Goal: Information Seeking & Learning: Learn about a topic

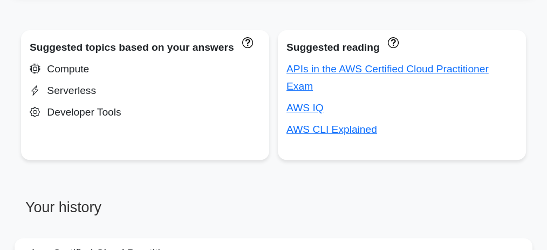
scroll to position [396, 0]
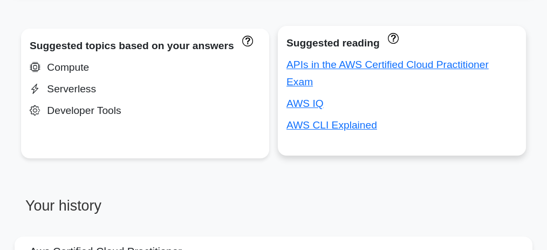
drag, startPoint x: 344, startPoint y: 66, endPoint x: 334, endPoint y: 90, distance: 26.1
click at [344, 66] on link "APIs in the AWS Certified Cloud Practitioner Exam" at bounding box center [388, 73] width 202 height 29
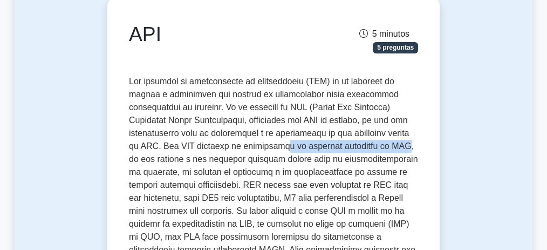
drag, startPoint x: 261, startPoint y: 146, endPoint x: 379, endPoint y: 147, distance: 117.7
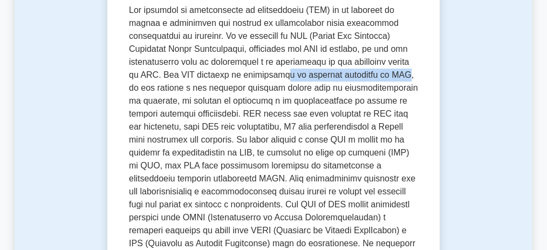
scroll to position [180, 0]
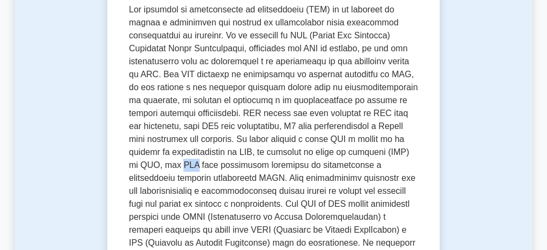
drag, startPoint x: 191, startPoint y: 166, endPoint x: 175, endPoint y: 170, distance: 16.6
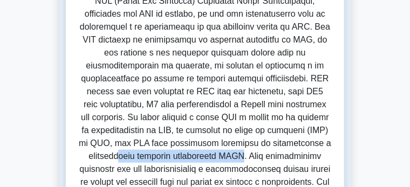
drag, startPoint x: 69, startPoint y: 147, endPoint x: 192, endPoint y: 150, distance: 122.6
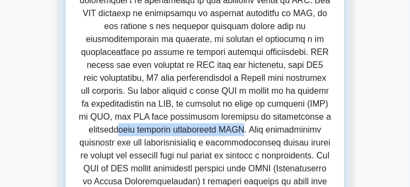
scroll to position [207, 0]
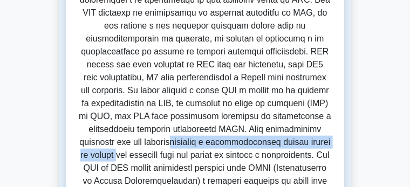
drag, startPoint x: 111, startPoint y: 137, endPoint x: 266, endPoint y: 130, distance: 155.6
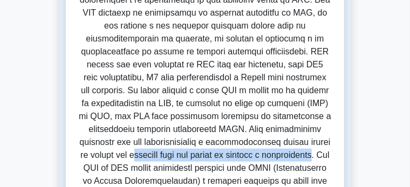
drag, startPoint x: 299, startPoint y: 134, endPoint x: 154, endPoint y: 152, distance: 145.3
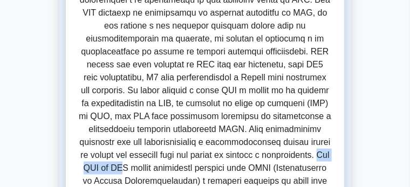
drag, startPoint x: 163, startPoint y: 147, endPoint x: 215, endPoint y: 153, distance: 52.7
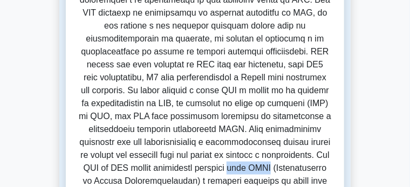
drag, startPoint x: 337, startPoint y: 150, endPoint x: 374, endPoint y: 150, distance: 36.7
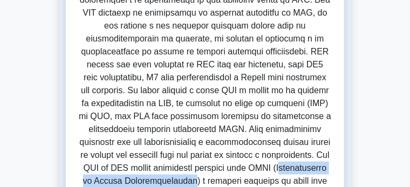
drag, startPoint x: 63, startPoint y: 160, endPoint x: 199, endPoint y: 163, distance: 136.6
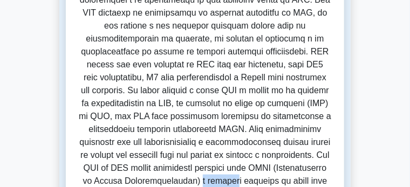
drag, startPoint x: 242, startPoint y: 161, endPoint x: 254, endPoint y: 164, distance: 12.1
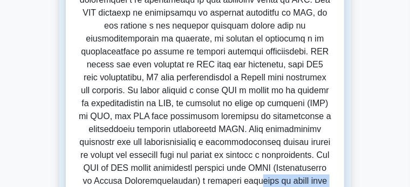
drag, startPoint x: 272, startPoint y: 161, endPoint x: 317, endPoint y: 162, distance: 45.4
drag, startPoint x: 69, startPoint y: 171, endPoint x: 159, endPoint y: 174, distance: 90.8
drag, startPoint x: 168, startPoint y: 174, endPoint x: 190, endPoint y: 174, distance: 22.1
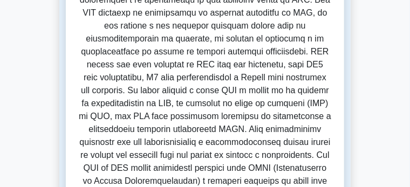
drag, startPoint x: 193, startPoint y: 174, endPoint x: 319, endPoint y: 174, distance: 125.8
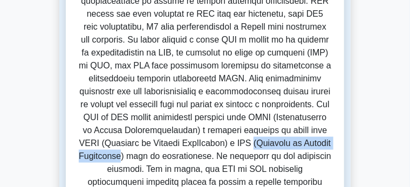
scroll to position [261, 0]
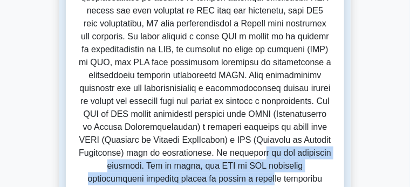
drag, startPoint x: 148, startPoint y: 133, endPoint x: 262, endPoint y: 144, distance: 114.4
click at [262, 144] on font at bounding box center [205, 165] width 253 height 579
click at [251, 133] on font at bounding box center [205, 165] width 253 height 579
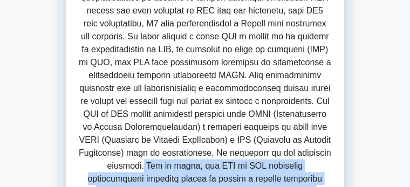
drag, startPoint x: 246, startPoint y: 130, endPoint x: 300, endPoint y: 163, distance: 63.2
click at [300, 163] on font at bounding box center [205, 165] width 253 height 579
click at [235, 148] on font at bounding box center [205, 165] width 253 height 579
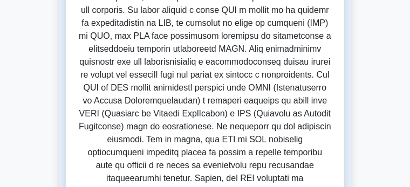
scroll to position [288, 0]
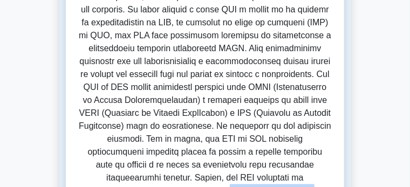
drag, startPoint x: 224, startPoint y: 144, endPoint x: 70, endPoint y: 151, distance: 154.6
click at [79, 151] on font at bounding box center [205, 138] width 253 height 579
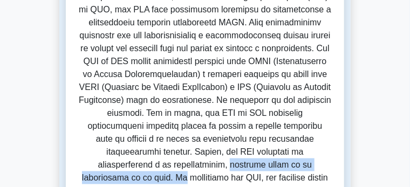
scroll to position [315, 0]
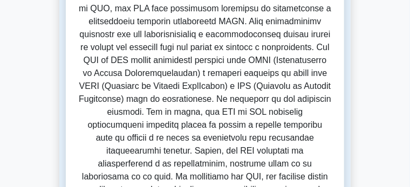
click at [88, 129] on font at bounding box center [205, 111] width 253 height 579
drag, startPoint x: 64, startPoint y: 129, endPoint x: 71, endPoint y: 129, distance: 7.0
click at [79, 129] on font at bounding box center [205, 111] width 253 height 579
drag, startPoint x: 164, startPoint y: 143, endPoint x: 230, endPoint y: 145, distance: 66.4
click at [227, 144] on font at bounding box center [205, 111] width 253 height 579
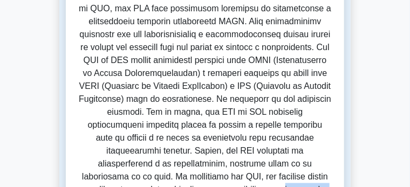
drag, startPoint x: 105, startPoint y: 141, endPoint x: 329, endPoint y: 145, distance: 224.6
click at [329, 145] on font at bounding box center [205, 111] width 253 height 579
drag, startPoint x: 208, startPoint y: 155, endPoint x: 239, endPoint y: 157, distance: 30.9
click at [239, 157] on font at bounding box center [205, 111] width 253 height 579
click at [321, 158] on font at bounding box center [205, 111] width 253 height 579
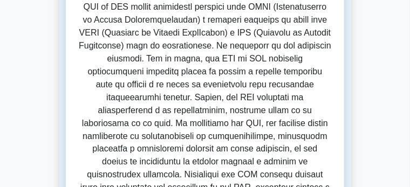
scroll to position [369, 0]
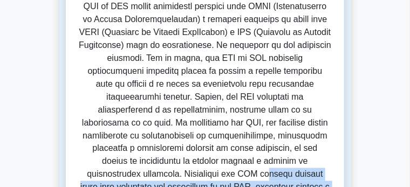
drag, startPoint x: 139, startPoint y: 115, endPoint x: 135, endPoint y: 144, distance: 28.9
click at [135, 144] on font at bounding box center [205, 57] width 253 height 579
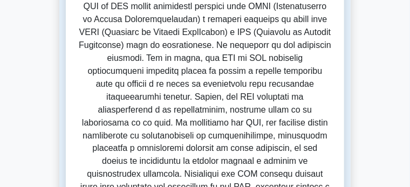
drag, startPoint x: 165, startPoint y: 141, endPoint x: 155, endPoint y: 161, distance: 22.7
click at [153, 161] on font at bounding box center [205, 57] width 253 height 579
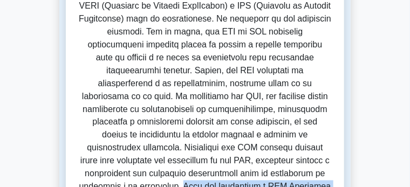
scroll to position [396, 0]
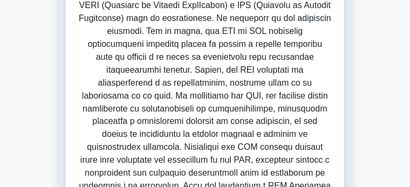
drag, startPoint x: 127, startPoint y: 153, endPoint x: 317, endPoint y: 169, distance: 191.3
click at [317, 169] on font at bounding box center [205, 30] width 253 height 579
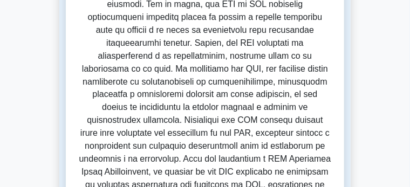
scroll to position [450, 0]
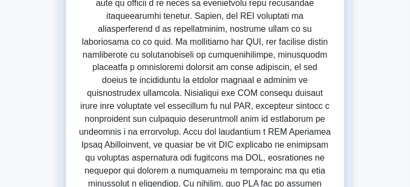
drag, startPoint x: 149, startPoint y: 124, endPoint x: 50, endPoint y: 133, distance: 99.2
drag, startPoint x: 118, startPoint y: 134, endPoint x: 364, endPoint y: 154, distance: 246.4
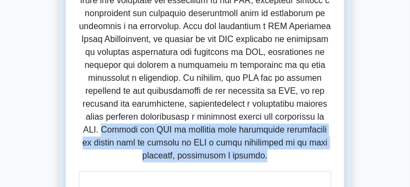
scroll to position [558, 0]
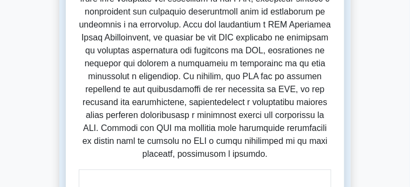
drag, startPoint x: 91, startPoint y: 116, endPoint x: 96, endPoint y: 136, distance: 19.9
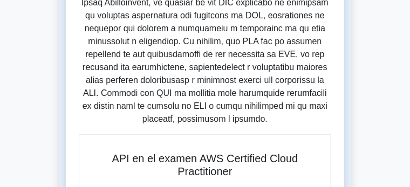
scroll to position [612, 0]
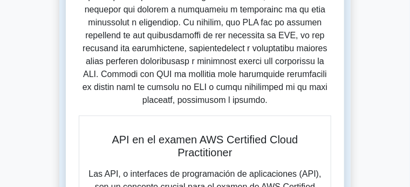
drag, startPoint x: 118, startPoint y: 117, endPoint x: 173, endPoint y: 117, distance: 55.6
drag, startPoint x: 184, startPoint y: 113, endPoint x: 247, endPoint y: 114, distance: 63.2
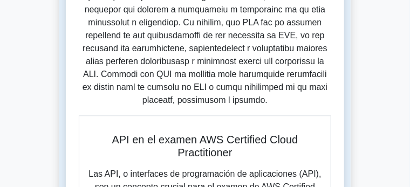
drag, startPoint x: 274, startPoint y: 113, endPoint x: 291, endPoint y: 112, distance: 16.7
drag, startPoint x: 50, startPoint y: 126, endPoint x: 152, endPoint y: 128, distance: 102.1
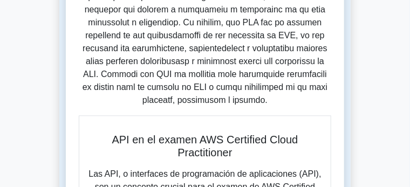
drag, startPoint x: 188, startPoint y: 130, endPoint x: 360, endPoint y: 132, distance: 171.7
drag, startPoint x: 68, startPoint y: 139, endPoint x: 168, endPoint y: 139, distance: 99.9
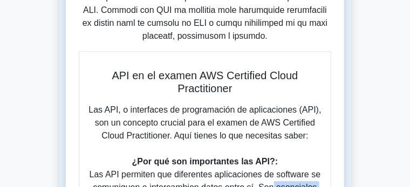
scroll to position [693, 0]
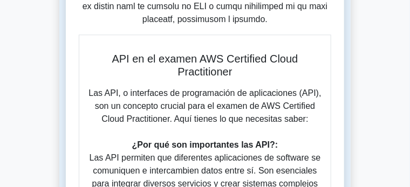
drag, startPoint x: 99, startPoint y: 125, endPoint x: 176, endPoint y: 125, distance: 76.7
drag, startPoint x: 188, startPoint y: 125, endPoint x: 226, endPoint y: 124, distance: 37.8
drag, startPoint x: 249, startPoint y: 124, endPoint x: 279, endPoint y: 124, distance: 29.7
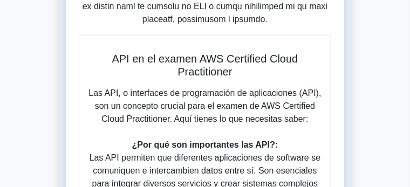
drag, startPoint x: 297, startPoint y: 125, endPoint x: 229, endPoint y: 127, distance: 68.6
drag, startPoint x: 91, startPoint y: 137, endPoint x: 124, endPoint y: 136, distance: 33.5
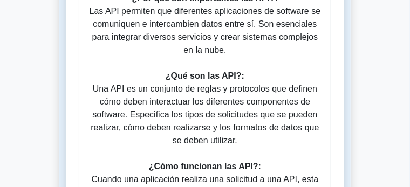
scroll to position [855, 0]
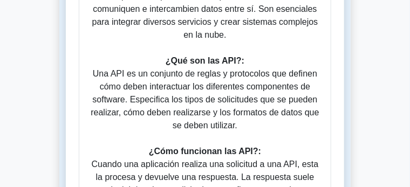
drag, startPoint x: 110, startPoint y: 129, endPoint x: 64, endPoint y: 127, distance: 45.4
copy font "SDK de AWS"
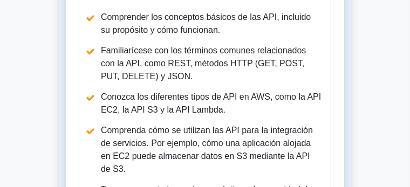
scroll to position [1233, 0]
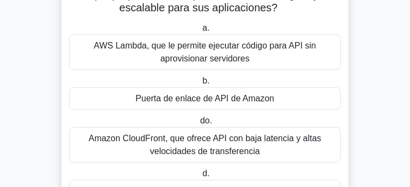
scroll to position [81, 0]
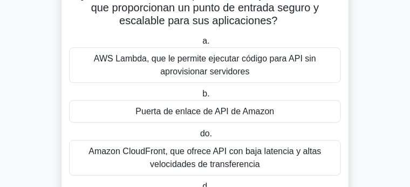
click at [214, 62] on font "AWS Lambda, que le permite ejecutar código para API sin aprovisionar servidores" at bounding box center [205, 65] width 222 height 22
click at [200, 45] on input "a. AWS Lambda, que le permite ejecutar código para API sin aprovisionar servido…" at bounding box center [200, 41] width 0 height 7
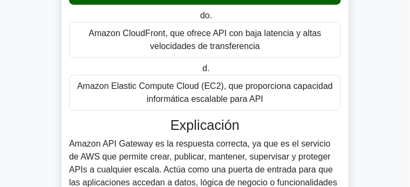
scroll to position [216, 0]
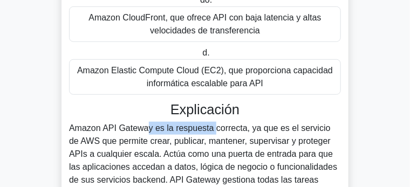
drag, startPoint x: 36, startPoint y: 119, endPoint x: 116, endPoint y: 120, distance: 79.4
copy font "Amazon API Gateway"
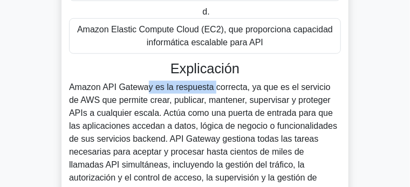
scroll to position [270, 0]
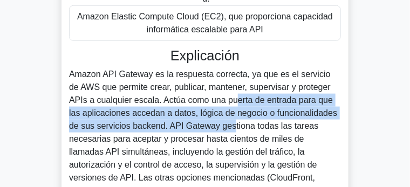
drag, startPoint x: 307, startPoint y: 79, endPoint x: 190, endPoint y: 106, distance: 120.2
click at [190, 106] on font "Amazon API Gateway es la respuesta correcta, ya que es el servicio de AWS que p…" at bounding box center [203, 139] width 268 height 139
copy font "Actúa como una puerta de entrada para que las aplicaciones accedan a datos, lóg…"
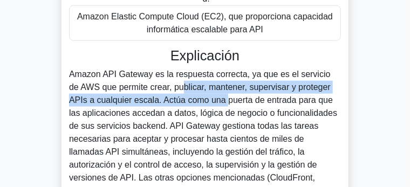
drag, startPoint x: 340, startPoint y: 65, endPoint x: 301, endPoint y: 73, distance: 39.1
click at [301, 73] on font "Amazon API Gateway es la respuesta correcta, ya que es el servicio de AWS que p…" at bounding box center [203, 139] width 268 height 139
copy font "permite crear, publicar, mantener, supervisar y proteger APIs a cualquier escala"
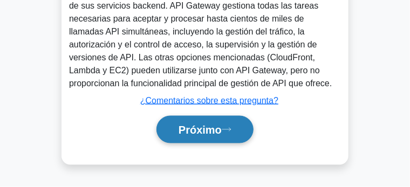
click at [213, 125] on font "Próximo" at bounding box center [200, 131] width 43 height 12
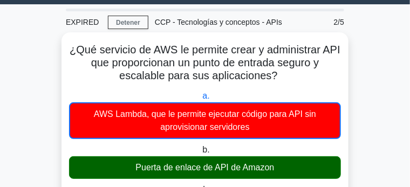
scroll to position [0, 0]
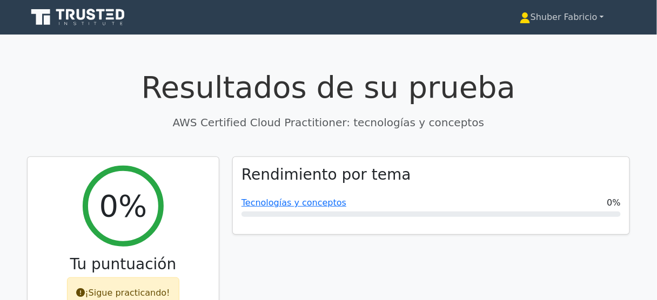
click at [410, 23] on link "Shuber Fabricio" at bounding box center [561, 17] width 136 height 22
click at [410, 42] on font "Perfil" at bounding box center [514, 42] width 22 height 10
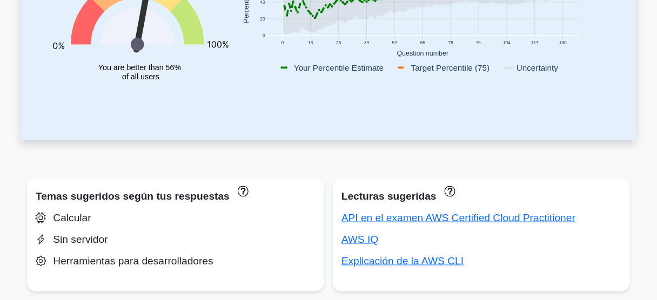
scroll to position [302, 0]
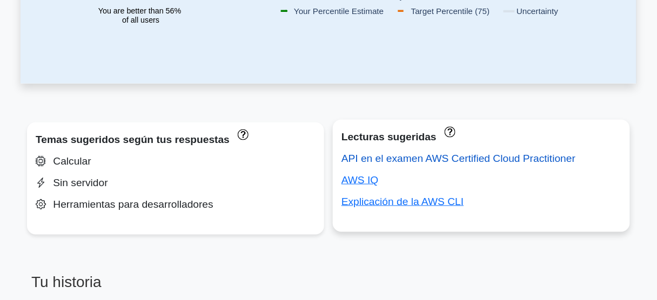
click at [493, 158] on font "API en el examen AWS Certified Cloud Practitioner" at bounding box center [458, 158] width 234 height 11
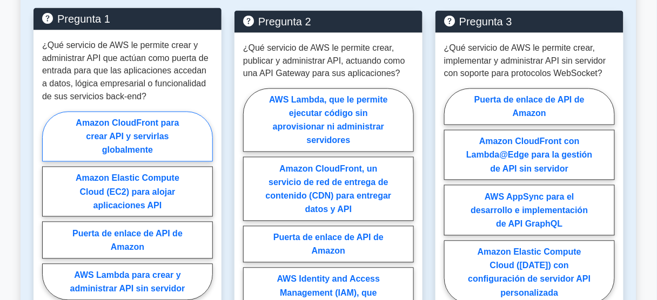
scroll to position [1477, 0]
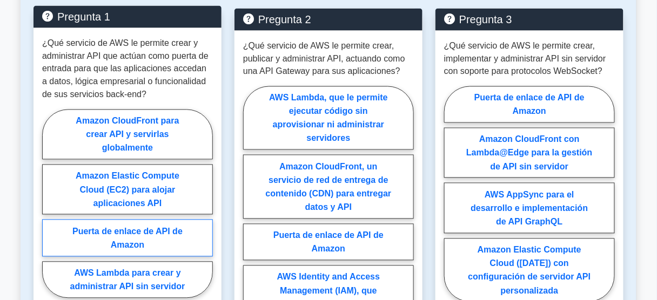
click at [141, 220] on label "Puerta de enlace de API de Amazon" at bounding box center [127, 238] width 171 height 37
click at [49, 204] on input "Puerta de enlace de API de Amazon" at bounding box center [45, 207] width 7 height 7
radio input "true"
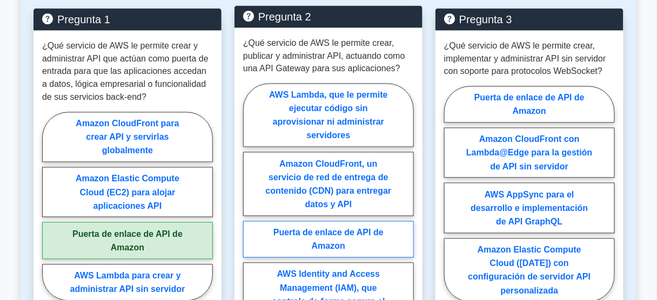
click at [355, 228] on font "Puerta de enlace de API de Amazon" at bounding box center [328, 239] width 110 height 23
click at [250, 212] on input "Puerta de enlace de API de Amazon" at bounding box center [246, 215] width 7 height 7
radio input "true"
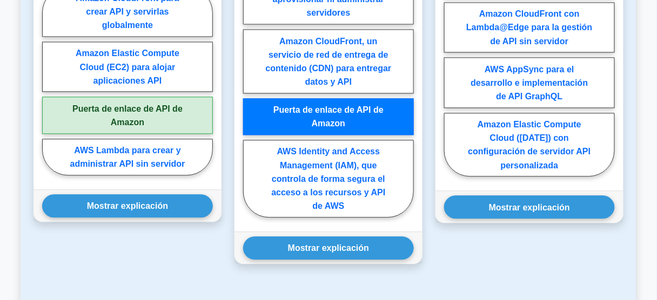
scroll to position [1607, 0]
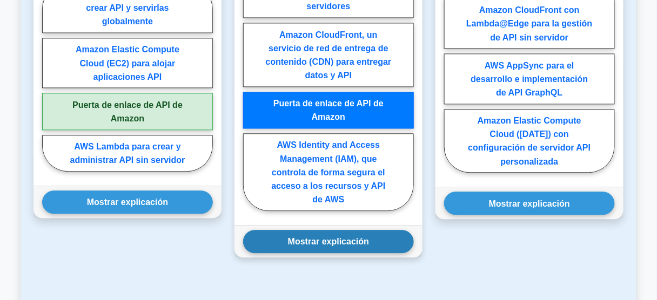
click at [333, 230] on button "Mostrar explicación" at bounding box center [328, 241] width 171 height 23
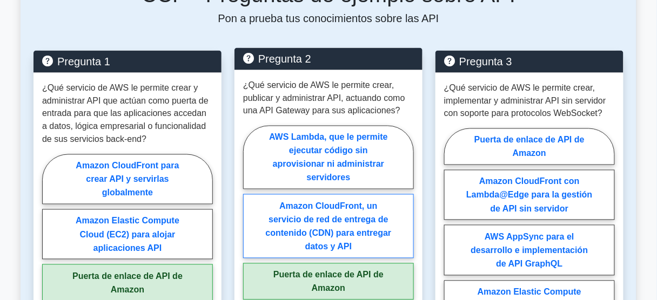
scroll to position [1434, 0]
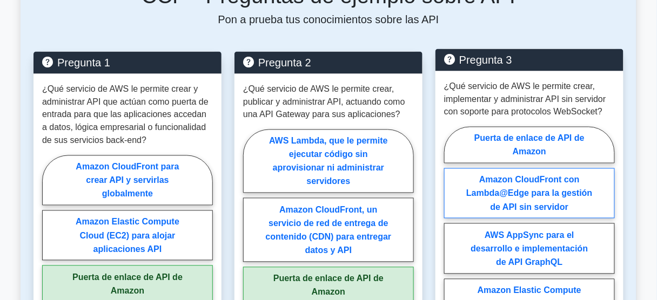
click at [491, 168] on label "Amazon CloudFront con Lambda@Edge para la gestión de API sin servidor" at bounding box center [529, 193] width 171 height 50
click at [451, 234] on input "Amazon CloudFront con Lambda@Edge para la gestión de API sin servidor" at bounding box center [447, 237] width 7 height 7
radio input "true"
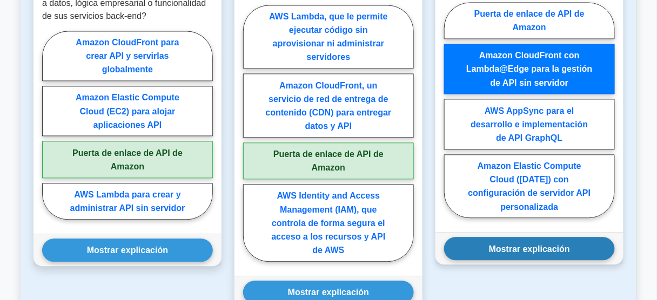
scroll to position [1564, 0]
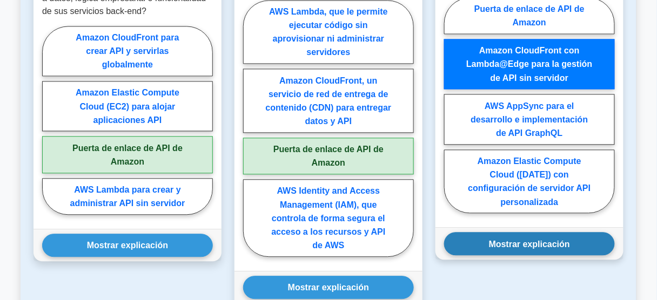
click at [516, 239] on font "Mostrar explicación" at bounding box center [529, 243] width 81 height 9
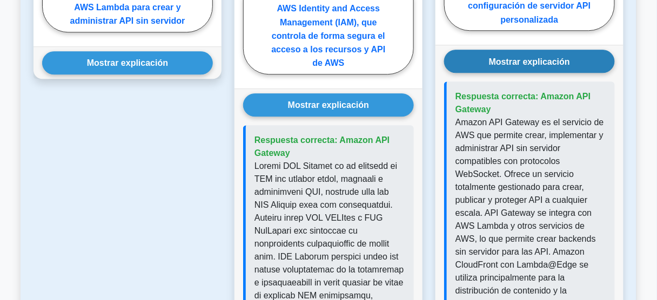
scroll to position [1736, 0]
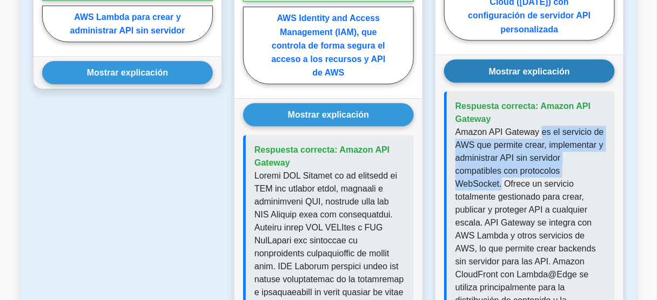
drag, startPoint x: 538, startPoint y: 83, endPoint x: 500, endPoint y: 137, distance: 66.2
click at [500, 137] on font "Amazon API Gateway es el servicio de AWS que permite crear, implementar y admin…" at bounding box center [529, 287] width 148 height 320
copy font "es el servicio de AWS que permite crear, implementar y administrar API sin serv…"
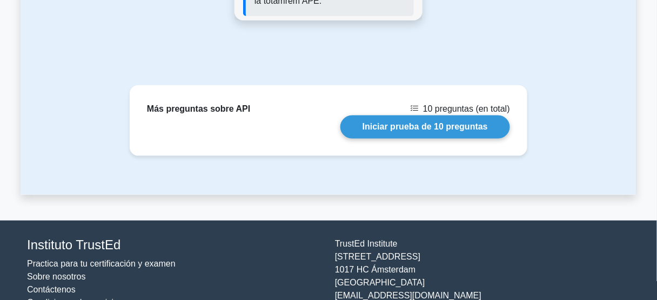
scroll to position [2341, 0]
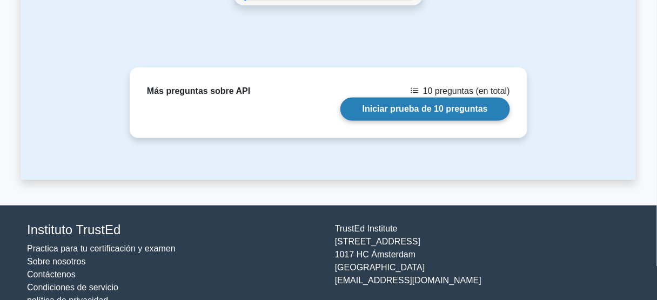
click at [396, 98] on link "Iniciar prueba de 10 preguntas" at bounding box center [425, 109] width 170 height 23
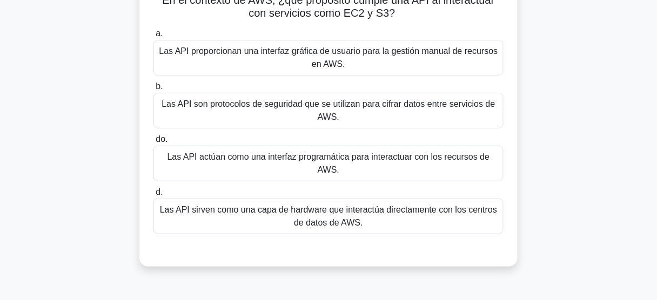
scroll to position [86, 0]
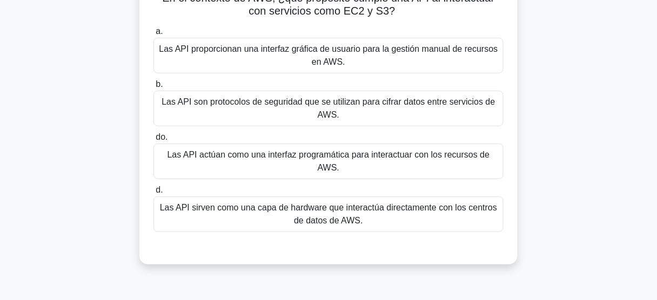
click at [333, 155] on font "Las API actúan como una interfaz programática para interactuar con los recursos…" at bounding box center [328, 161] width 322 height 22
click at [153, 141] on input "do. Las API actúan como una interfaz programática para interactuar con los recu…" at bounding box center [153, 137] width 0 height 7
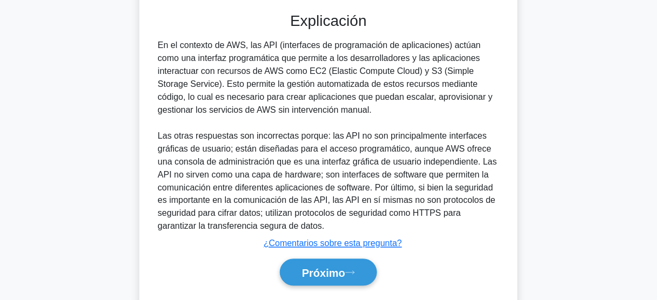
scroll to position [351, 0]
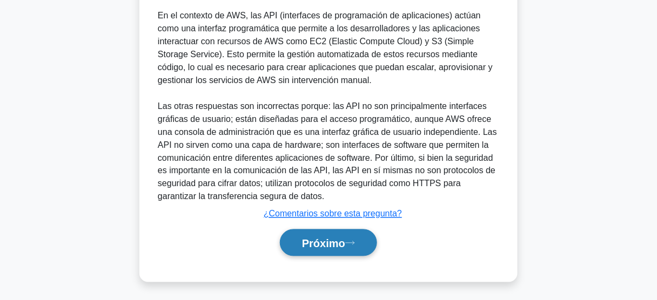
click at [343, 241] on font "Próximo" at bounding box center [323, 244] width 43 height 12
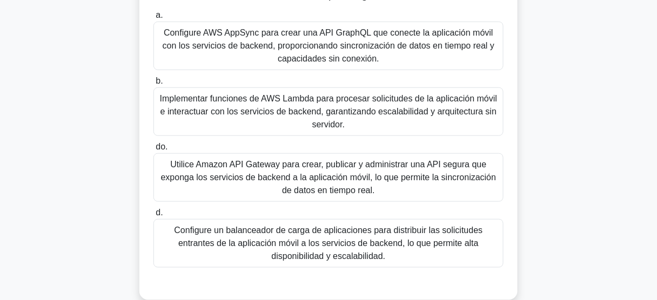
scroll to position [153, 0]
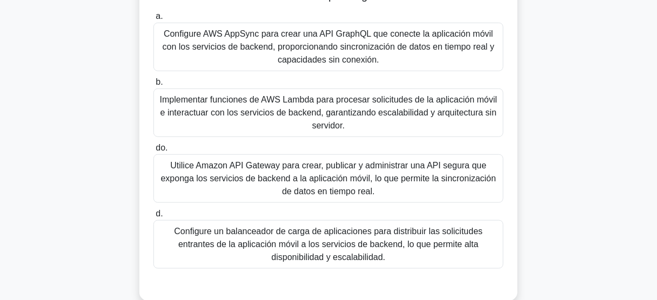
click at [369, 172] on font "Utilice Amazon API Gateway para crear, publicar y administrar una API segura qu…" at bounding box center [328, 178] width 335 height 35
click at [153, 152] on input "do. Utilice Amazon API Gateway para crear, publicar y administrar una API segur…" at bounding box center [153, 148] width 0 height 7
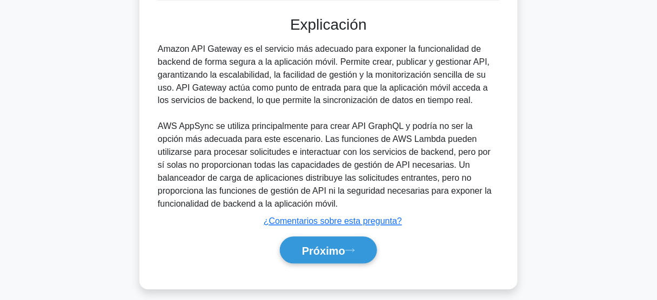
scroll to position [429, 0]
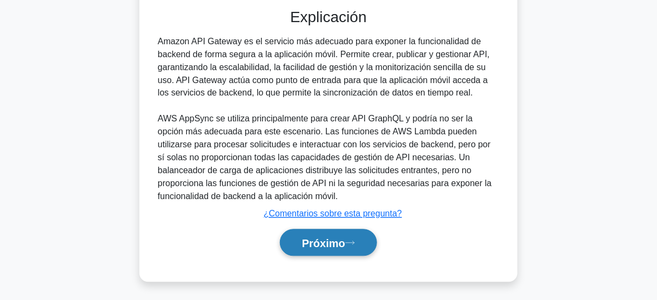
click at [341, 241] on font "Próximo" at bounding box center [323, 244] width 43 height 12
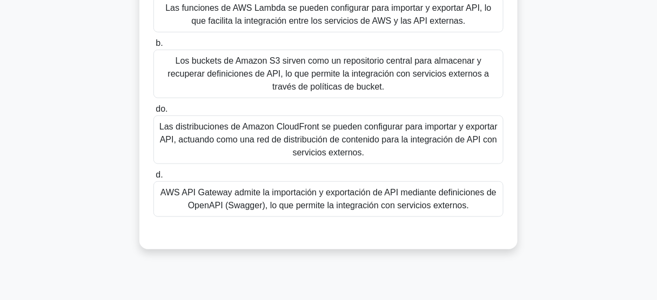
scroll to position [130, 0]
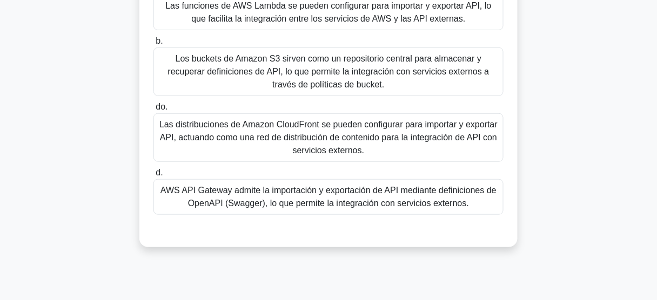
click at [394, 201] on font "AWS API Gateway admite la importación y exportación de API mediante definicione…" at bounding box center [328, 197] width 336 height 22
click at [153, 177] on input "d. AWS API Gateway admite la importación y exportación de API mediante definici…" at bounding box center [153, 173] width 0 height 7
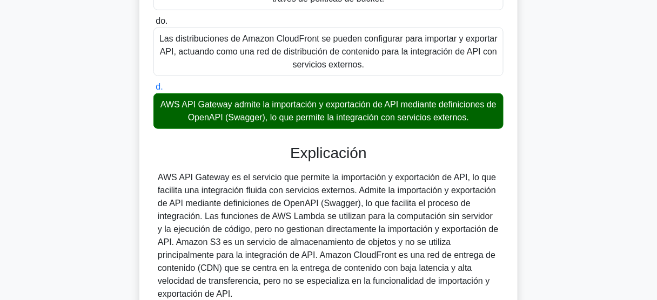
scroll to position [216, 0]
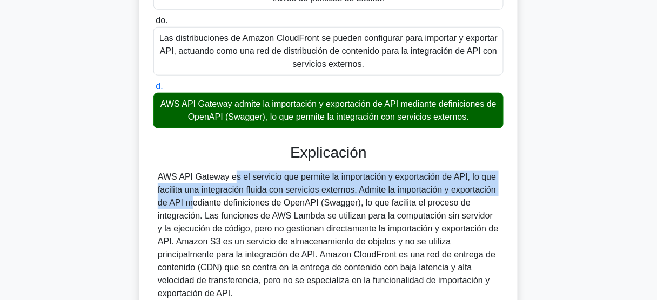
drag, startPoint x: 160, startPoint y: 176, endPoint x: 466, endPoint y: 194, distance: 307.2
click at [466, 194] on div "AWS API Gateway es el servicio que permite la importación y exportación de API,…" at bounding box center [328, 236] width 341 height 130
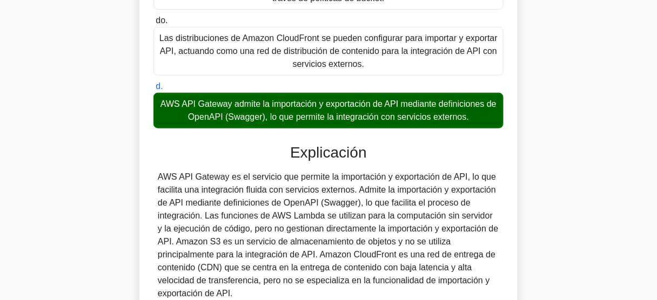
click at [161, 104] on font "AWS API Gateway admite la importación y exportación de API mediante definicione…" at bounding box center [328, 111] width 340 height 26
click at [153, 90] on input "d. AWS API Gateway admite la importación y exportación de API mediante definici…" at bounding box center [153, 86] width 0 height 7
drag, startPoint x: 164, startPoint y: 104, endPoint x: 488, endPoint y: 125, distance: 325.1
click at [488, 125] on div "AWS API Gateway admite la importación y exportación de API mediante definicione…" at bounding box center [328, 111] width 350 height 36
copy font "AWS API Gateway admite la importación y exportación de API mediante definicione…"
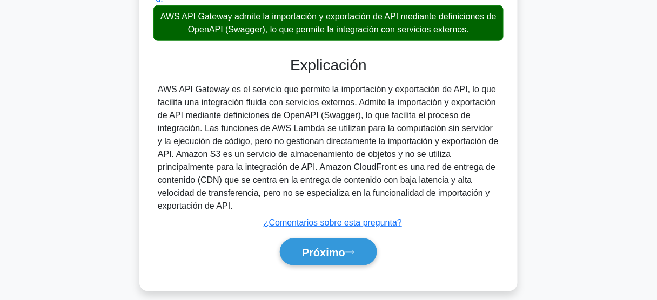
scroll to position [313, 0]
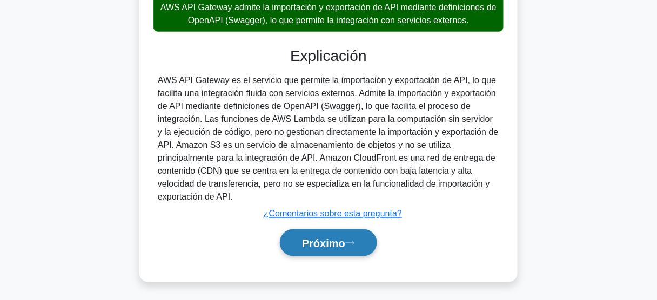
click at [328, 243] on font "Próximo" at bounding box center [323, 244] width 43 height 12
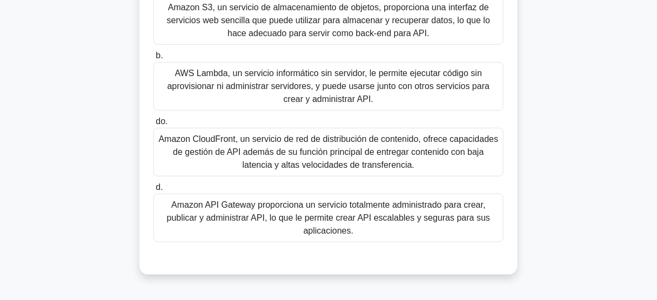
scroll to position [130, 0]
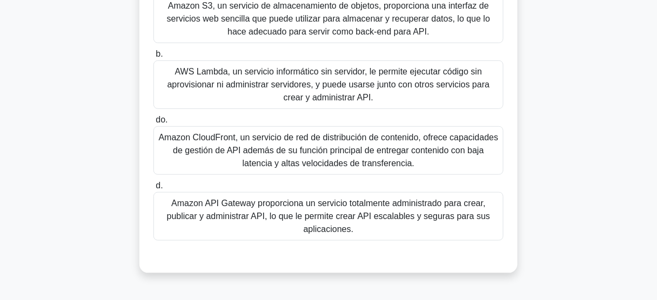
click at [271, 208] on font "Amazon API Gateway proporciona un servicio totalmente administrado para crear, …" at bounding box center [328, 216] width 340 height 39
click at [153, 190] on input "d. Amazon API Gateway proporciona un servicio totalmente administrado para crea…" at bounding box center [153, 185] width 0 height 7
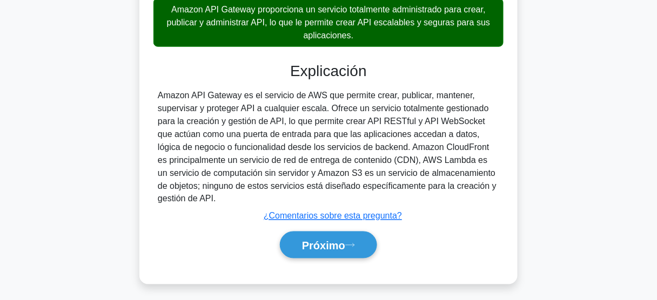
scroll to position [326, 0]
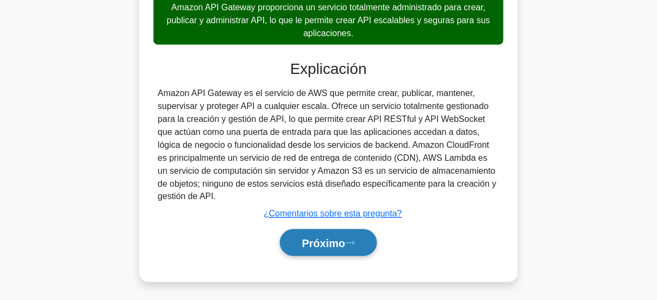
drag, startPoint x: 314, startPoint y: 227, endPoint x: 321, endPoint y: 234, distance: 10.3
click at [314, 227] on div "Próximo" at bounding box center [328, 243] width 350 height 36
click at [321, 238] on font "Próximo" at bounding box center [323, 244] width 43 height 12
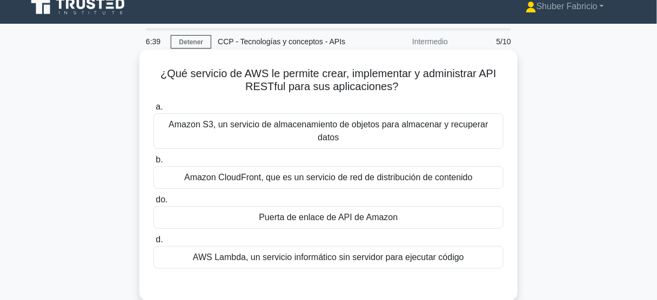
scroll to position [0, 0]
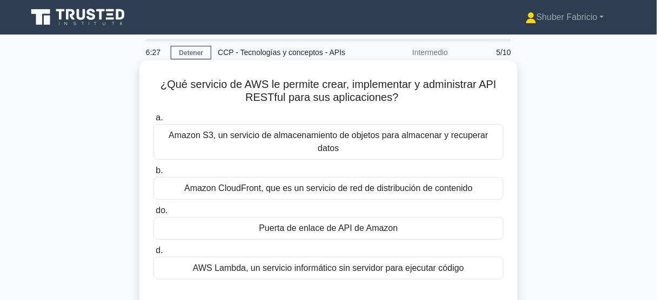
click at [330, 224] on font "Puerta de enlace de API de Amazon" at bounding box center [328, 228] width 139 height 9
click at [153, 214] on input "do. Puerta de enlace de API de Amazon" at bounding box center [153, 210] width 0 height 7
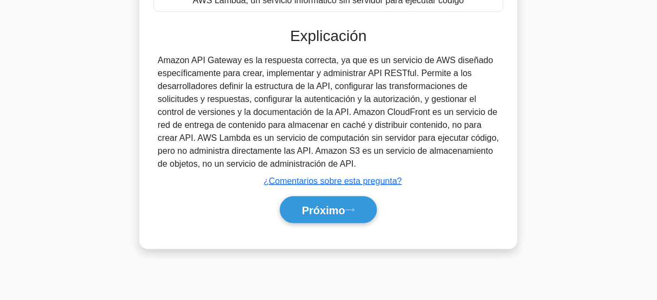
scroll to position [283, 0]
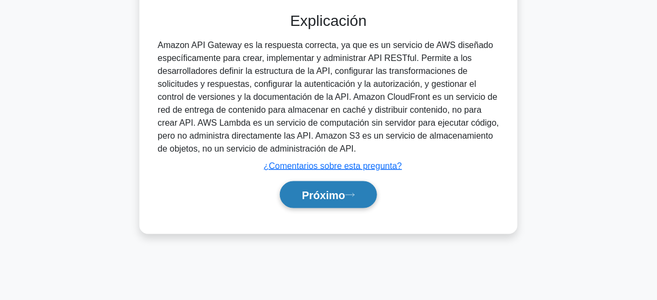
click at [320, 190] on font "Próximo" at bounding box center [323, 196] width 43 height 12
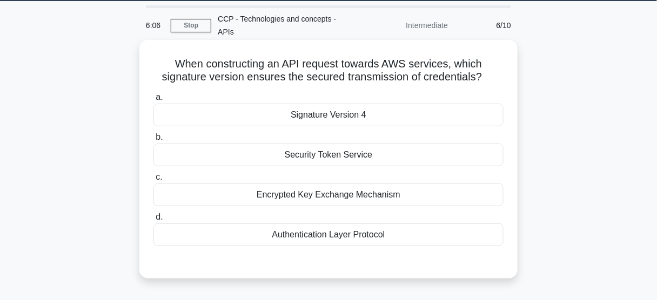
scroll to position [0, 0]
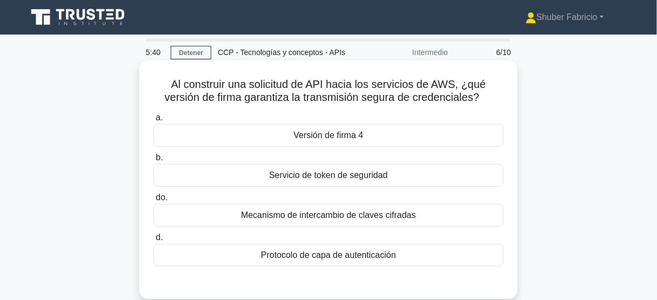
click at [343, 131] on font "Versión de firma 4" at bounding box center [329, 135] width 70 height 9
click at [153, 121] on input "a. Versión de firma 4" at bounding box center [153, 117] width 0 height 7
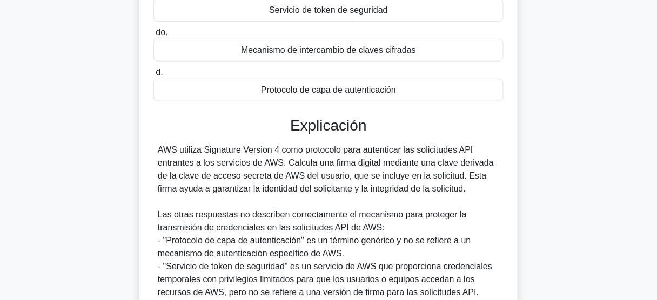
scroll to position [173, 0]
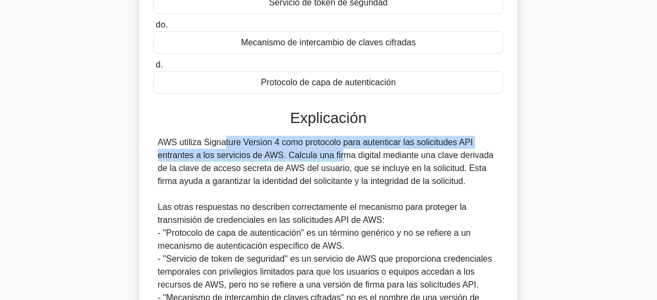
drag, startPoint x: 158, startPoint y: 141, endPoint x: 279, endPoint y: 154, distance: 122.1
click at [279, 154] on font "AWS utiliza Signature Version 4 como protocolo para autenticar las solicitudes …" at bounding box center [326, 162] width 336 height 48
copy font "AWS utiliza Signature Version 4 como protocolo para autenticar las solicitudes …"
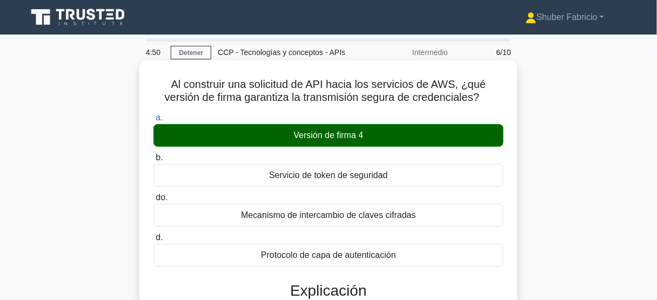
scroll to position [0, 0]
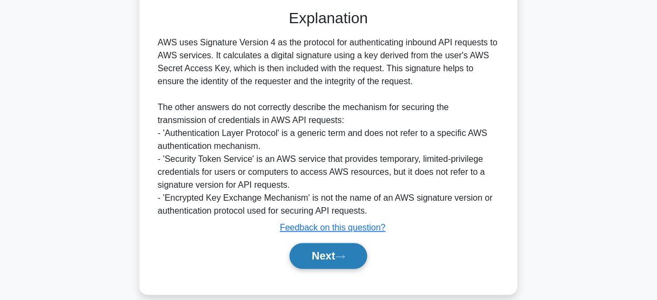
click at [332, 244] on button "Next" at bounding box center [327, 257] width 77 height 26
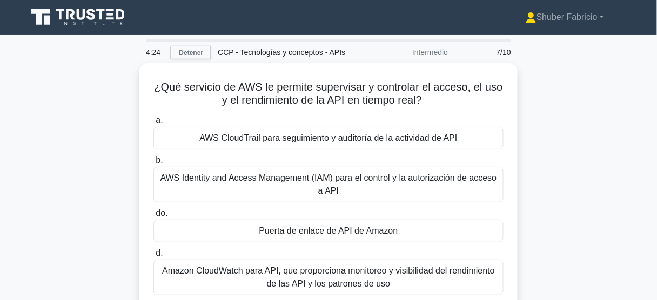
click at [589, 199] on div "¿Qué servicio de AWS le permite supervisar y controlar el acceso, el uso y el r…" at bounding box center [329, 202] width 616 height 278
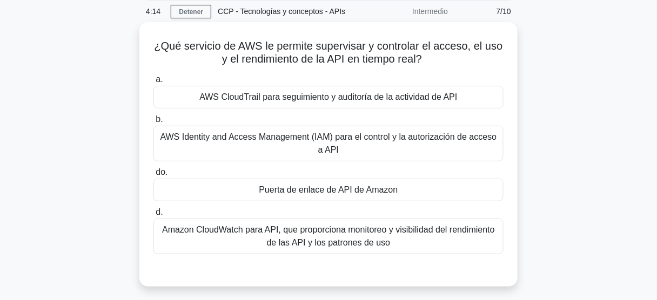
scroll to position [43, 0]
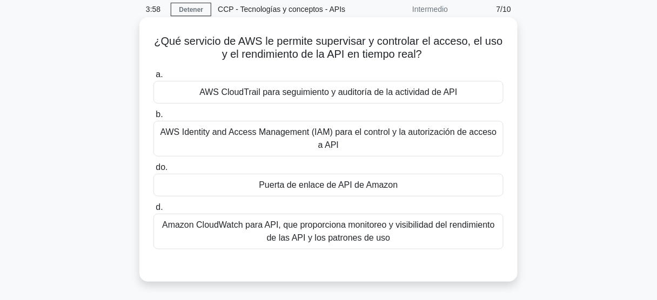
click at [403, 97] on font "AWS CloudTrail para seguimiento y auditoría de la actividad de API" at bounding box center [328, 91] width 258 height 9
click at [153, 78] on input "a. AWS CloudTrail para seguimiento y auditoría de la actividad de API" at bounding box center [153, 74] width 0 height 7
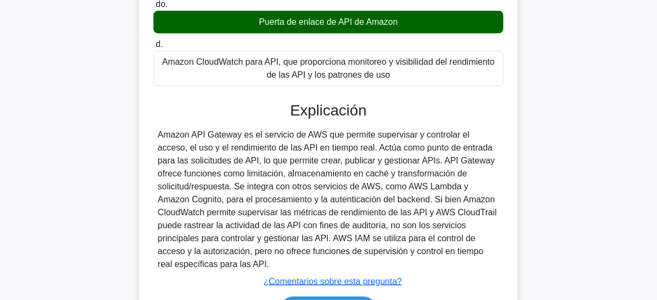
scroll to position [216, 0]
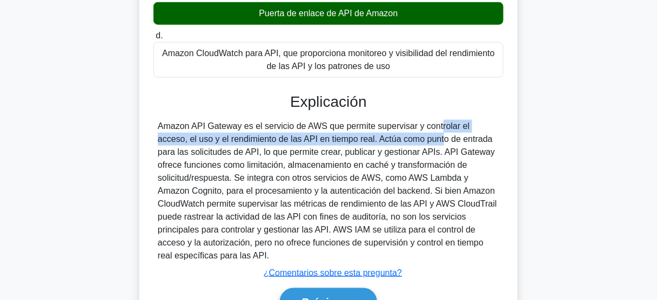
drag, startPoint x: 342, startPoint y: 140, endPoint x: 373, endPoint y: 129, distance: 33.1
click at [373, 129] on font "Amazon API Gateway es el servicio de AWS que permite supervisar y controlar el …" at bounding box center [327, 190] width 339 height 139
copy font "supervisar y controlar el acceso, el uso y el rendimiento de las API en tiempo …"
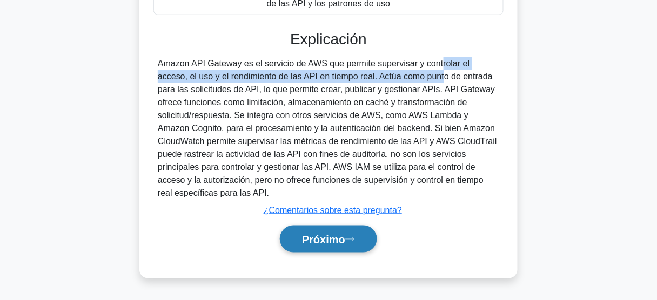
scroll to position [283, 0]
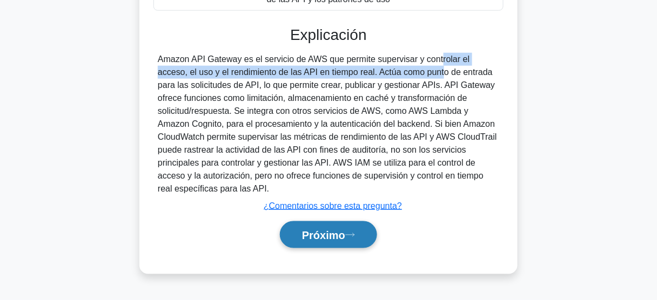
click at [329, 229] on font "Próximo" at bounding box center [323, 235] width 43 height 12
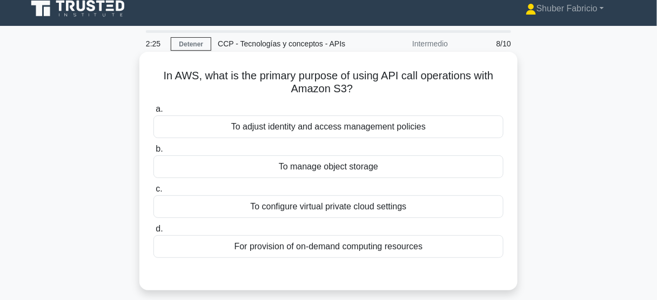
scroll to position [0, 0]
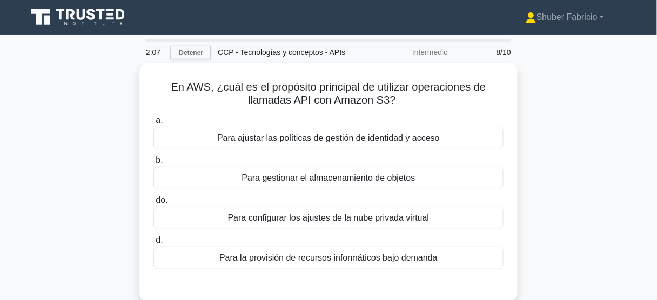
click at [583, 140] on div "En AWS, ¿cuál es el propósito principal de utilizar operaciones de llamadas API…" at bounding box center [329, 189] width 616 height 252
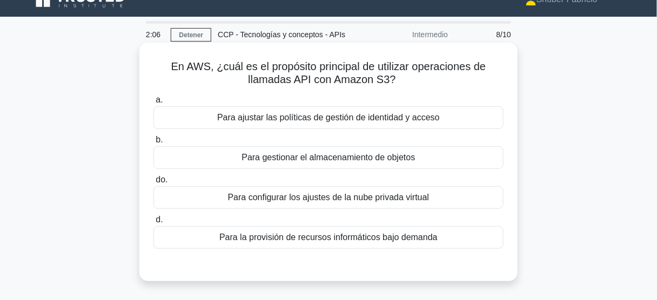
scroll to position [43, 0]
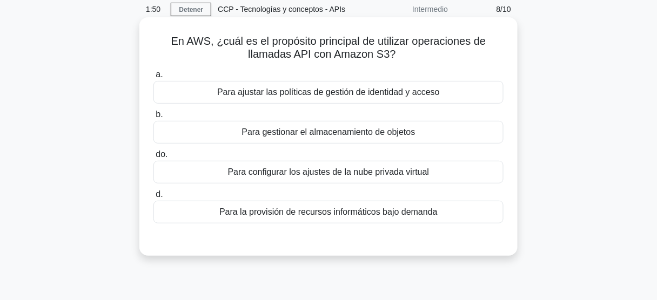
click at [477, 96] on div "Para ajustar las políticas de gestión de identidad y acceso" at bounding box center [328, 92] width 350 height 23
click at [153, 78] on input "a. Para ajustar las políticas de gestión de identidad y acceso" at bounding box center [153, 74] width 0 height 7
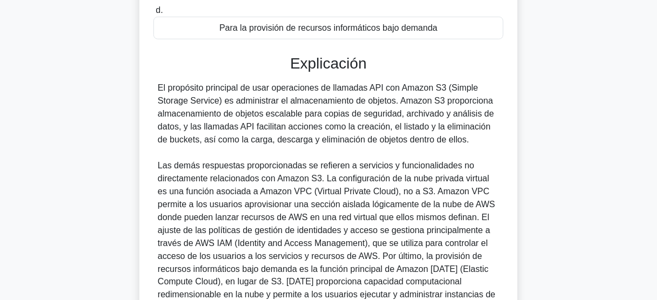
scroll to position [216, 0]
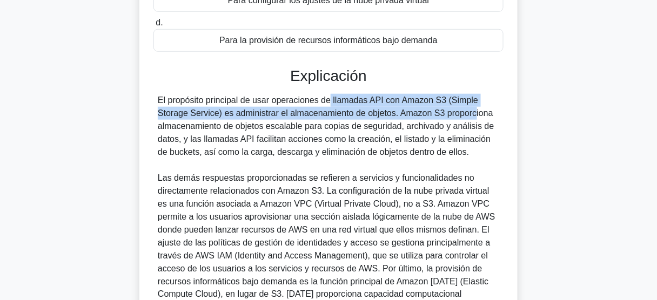
drag, startPoint x: 268, startPoint y: 100, endPoint x: 398, endPoint y: 117, distance: 130.7
click at [398, 117] on font "El propósito principal de usar operaciones de llamadas API con Amazon S3 (Simpl…" at bounding box center [326, 126] width 336 height 61
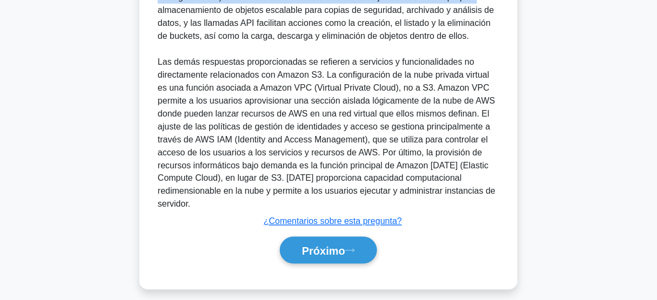
scroll to position [340, 0]
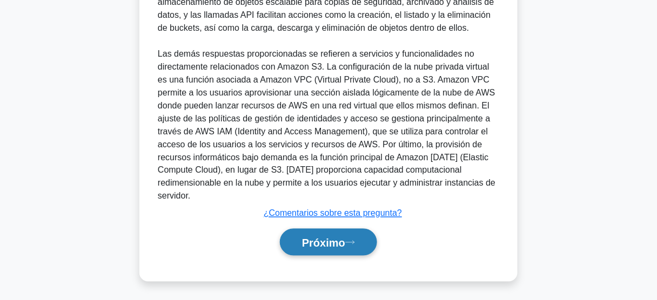
click at [334, 241] on font "Próximo" at bounding box center [323, 243] width 43 height 12
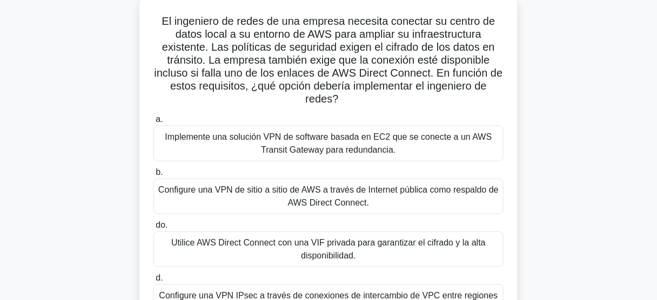
scroll to position [86, 0]
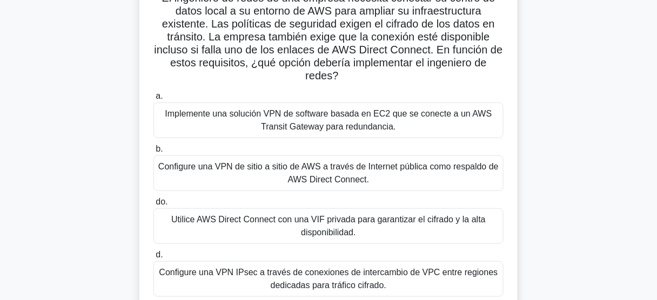
drag, startPoint x: 429, startPoint y: 133, endPoint x: 442, endPoint y: 133, distance: 13.5
click at [430, 133] on div "Implemente una solución VPN de software basada en EC2 que se conecte a un AWS T…" at bounding box center [328, 121] width 350 height 36
click at [153, 100] on input "a. Implemente una solución VPN de software basada en EC2 que se conecte a un AW…" at bounding box center [153, 96] width 0 height 7
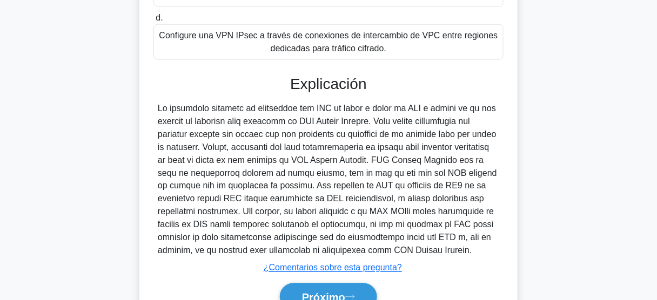
scroll to position [379, 0]
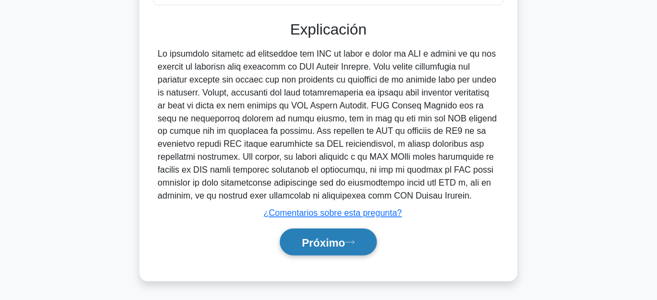
click at [342, 239] on font "Próximo" at bounding box center [323, 243] width 43 height 12
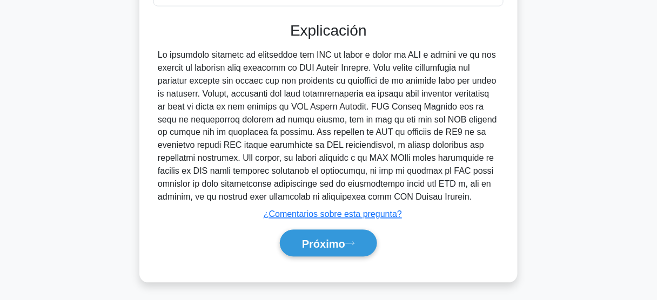
scroll to position [209, 0]
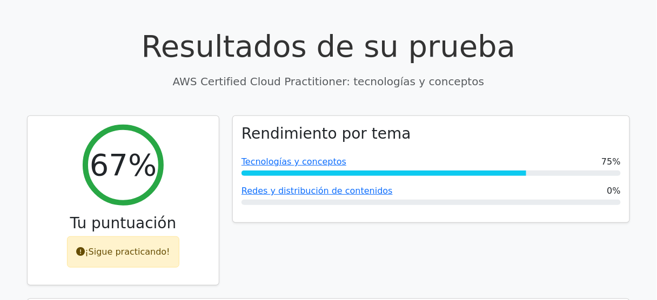
scroll to position [43, 0]
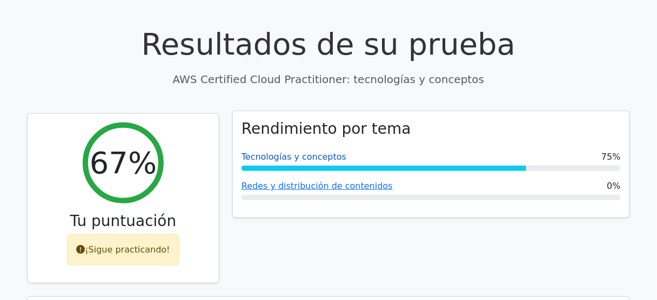
click at [289, 158] on font "Tecnologías y conceptos" at bounding box center [293, 157] width 105 height 10
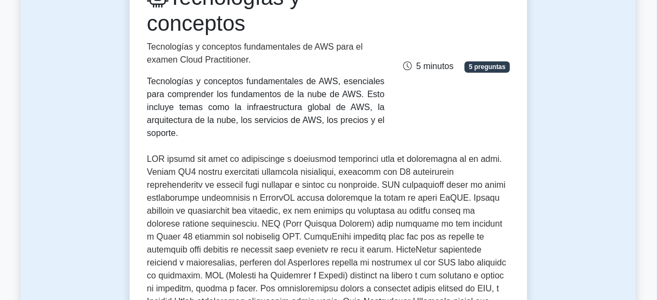
scroll to position [173, 0]
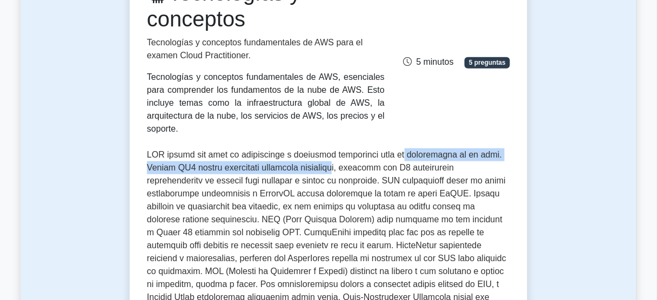
drag, startPoint x: 404, startPoint y: 145, endPoint x: 334, endPoint y: 157, distance: 71.7
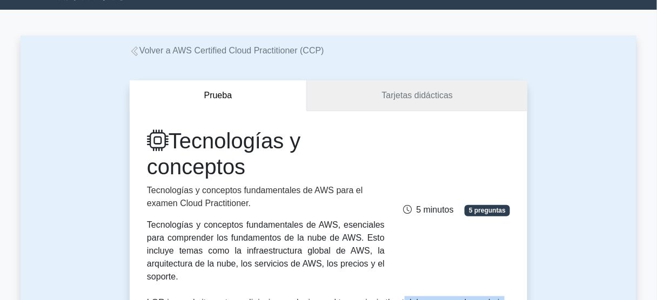
scroll to position [0, 0]
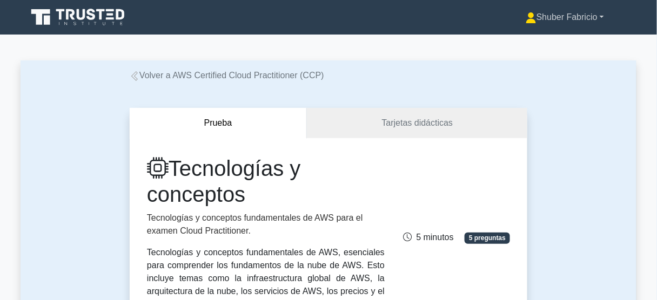
click at [539, 18] on font "Shuber Fabricio" at bounding box center [566, 16] width 61 height 9
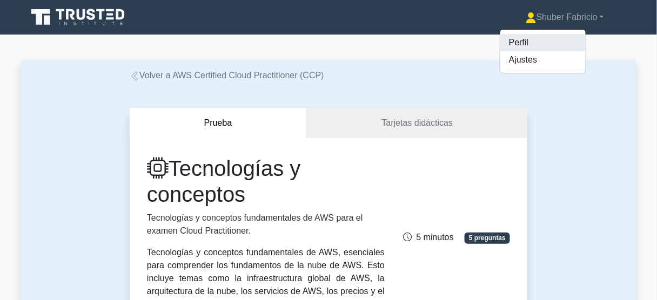
click at [511, 39] on font "Perfil" at bounding box center [518, 42] width 19 height 9
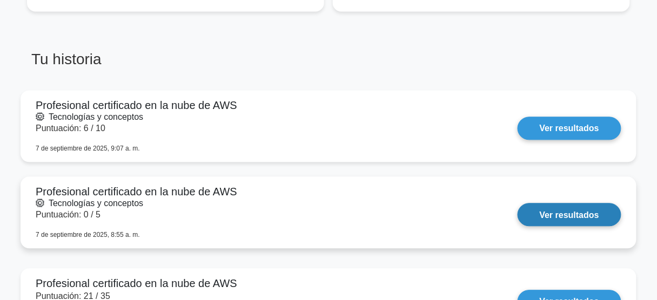
scroll to position [562, 0]
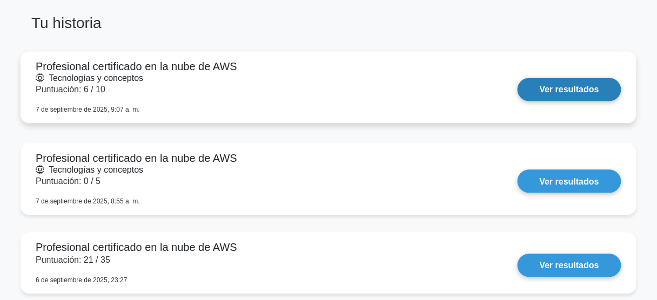
click at [550, 90] on link "Ver resultados" at bounding box center [569, 89] width 104 height 23
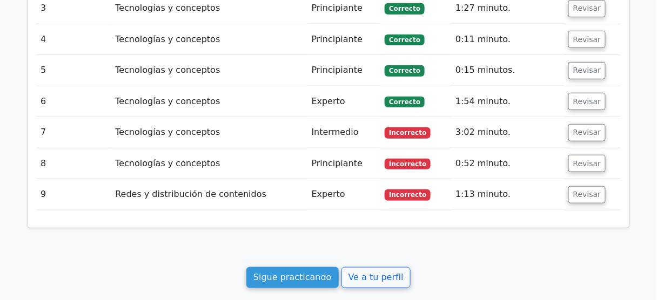
scroll to position [1209, 0]
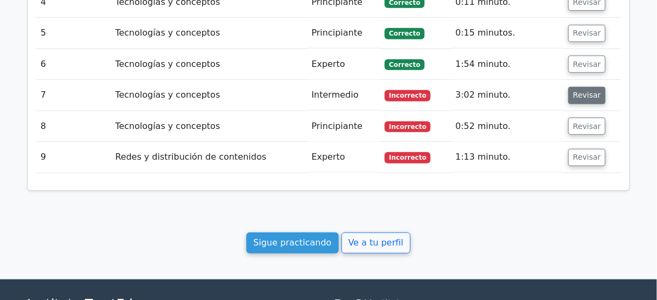
click at [587, 91] on font "Revisar" at bounding box center [587, 95] width 28 height 9
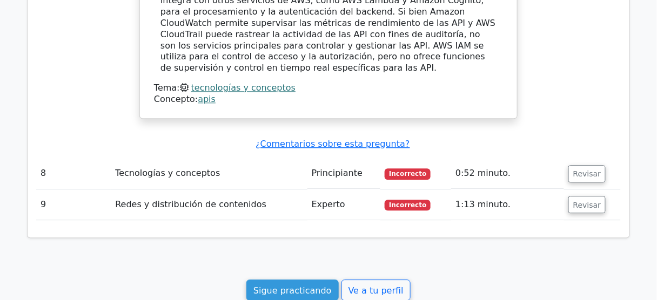
scroll to position [1641, 0]
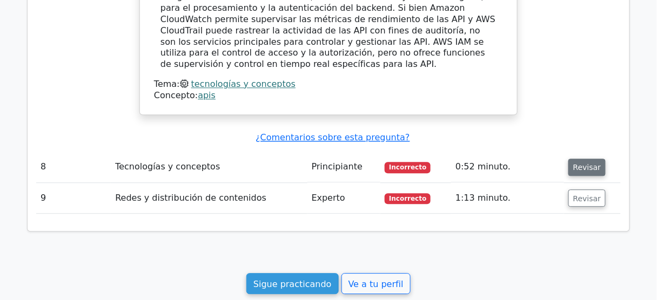
click at [586, 163] on font "Revisar" at bounding box center [587, 167] width 28 height 9
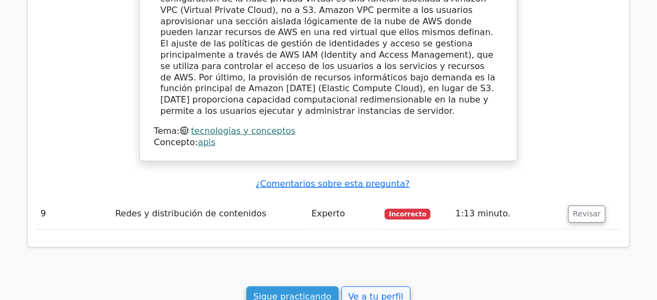
scroll to position [2203, 0]
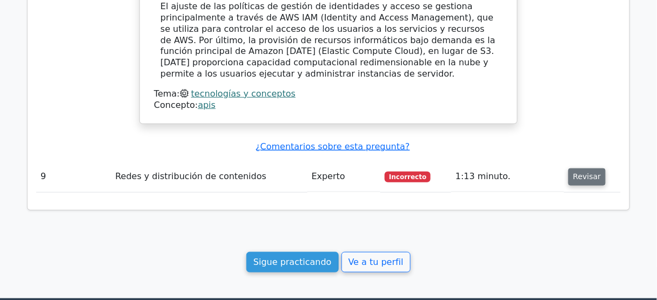
click at [584, 173] on font "Revisar" at bounding box center [587, 177] width 28 height 9
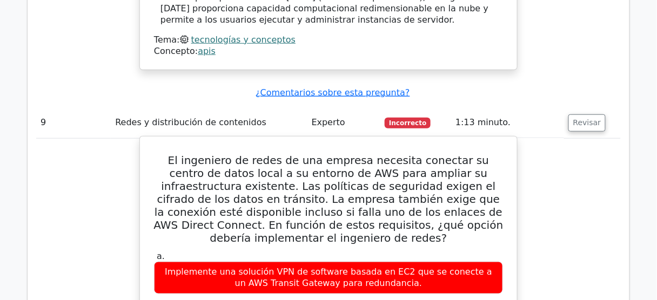
scroll to position [2246, 0]
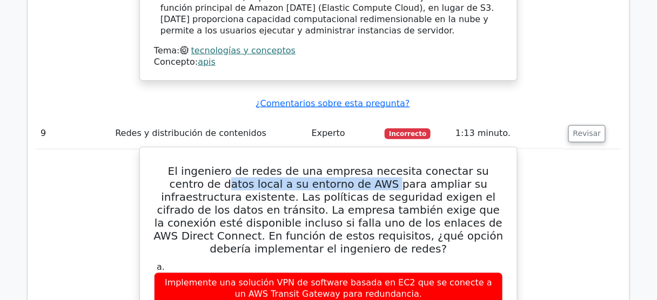
drag, startPoint x: 177, startPoint y: 117, endPoint x: 333, endPoint y: 117, distance: 155.5
click at [333, 165] on font "El ingeniero de redes de una empresa necesita conectar su centro de datos local…" at bounding box center [327, 210] width 349 height 91
click at [336, 165] on font "El ingeniero de redes de una empresa necesita conectar su centro de datos local…" at bounding box center [327, 210] width 349 height 91
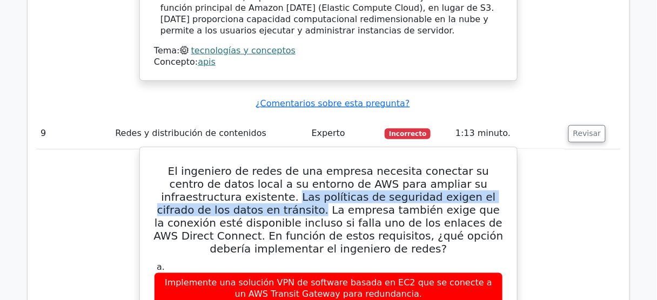
drag, startPoint x: 209, startPoint y: 129, endPoint x: 203, endPoint y: 147, distance: 19.0
click at [203, 165] on font "El ingeniero de redes de una empresa necesita conectar su centro de datos local…" at bounding box center [327, 210] width 349 height 91
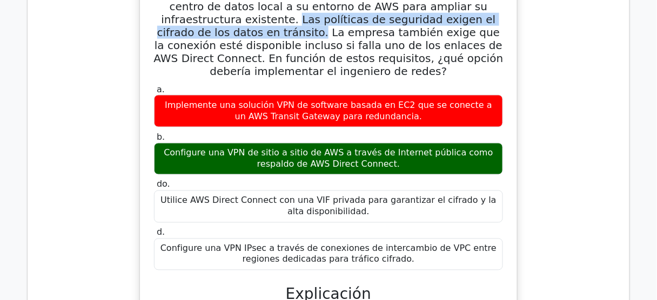
scroll to position [2548, 0]
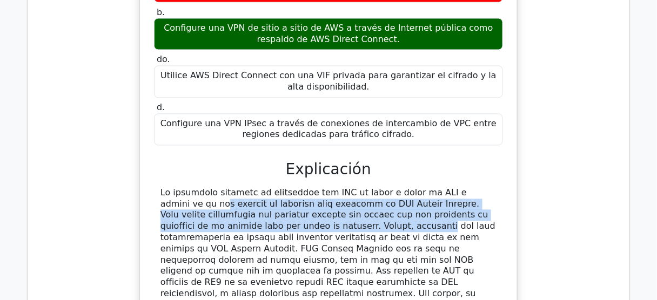
drag, startPoint x: 417, startPoint y: 126, endPoint x: 208, endPoint y: 163, distance: 212.1
click at [207, 188] on font at bounding box center [328, 271] width 336 height 167
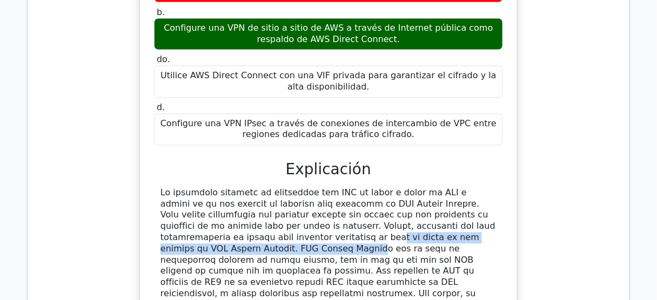
drag, startPoint x: 161, startPoint y: 174, endPoint x: 418, endPoint y: 171, distance: 257.6
click at [418, 188] on font at bounding box center [328, 271] width 336 height 167
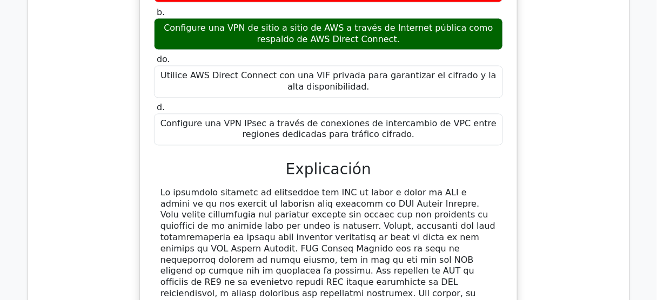
click at [463, 188] on font at bounding box center [328, 271] width 336 height 167
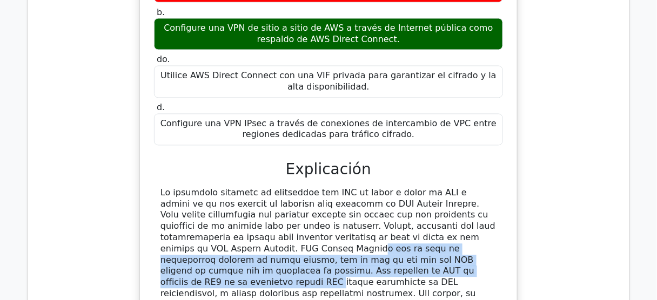
drag, startPoint x: 418, startPoint y: 171, endPoint x: 201, endPoint y: 207, distance: 220.7
click at [201, 207] on font at bounding box center [328, 271] width 336 height 167
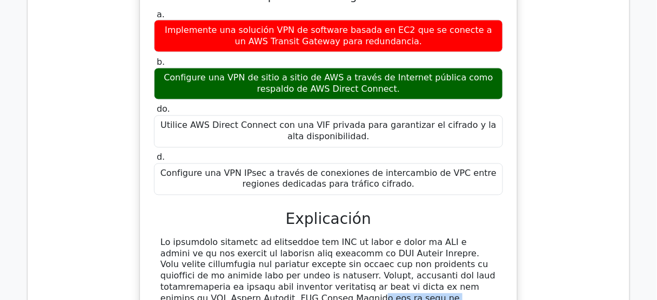
scroll to position [2505, 0]
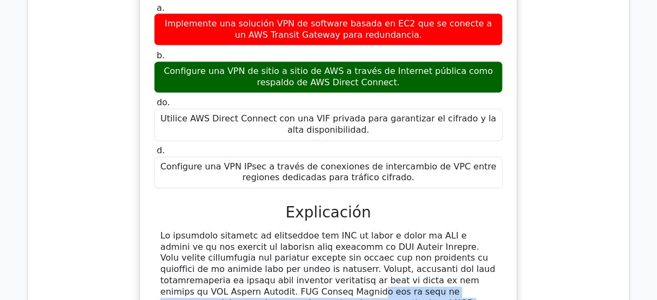
drag, startPoint x: 359, startPoint y: 235, endPoint x: 424, endPoint y: 248, distance: 66.7
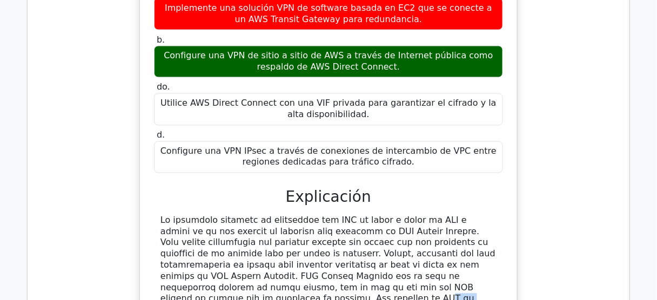
scroll to position [2548, 0]
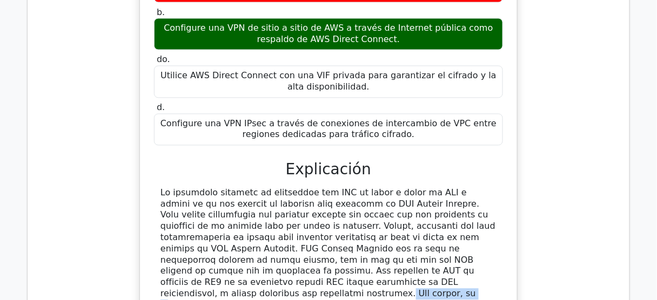
drag, startPoint x: 233, startPoint y: 218, endPoint x: 300, endPoint y: 216, distance: 66.4
click at [300, 216] on font at bounding box center [328, 271] width 336 height 167
drag, startPoint x: 332, startPoint y: 218, endPoint x: 431, endPoint y: 221, distance: 98.9
click at [431, 221] on font at bounding box center [328, 271] width 336 height 167
drag, startPoint x: 164, startPoint y: 236, endPoint x: 434, endPoint y: 253, distance: 269.9
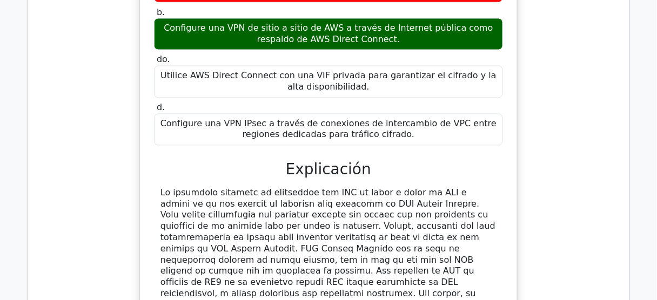
click at [432, 253] on font at bounding box center [328, 271] width 336 height 167
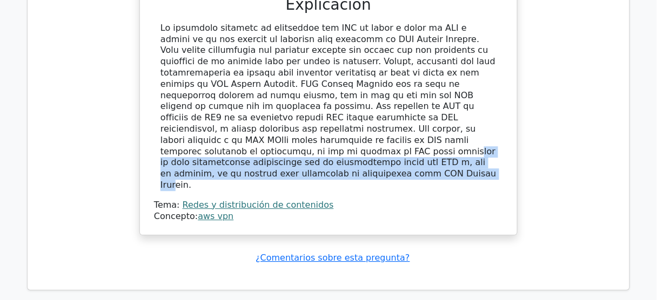
scroll to position [2721, 0]
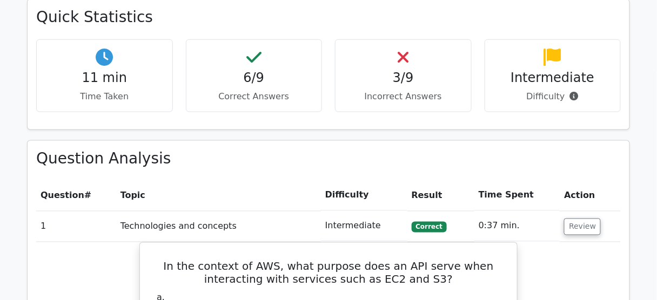
scroll to position [339, 0]
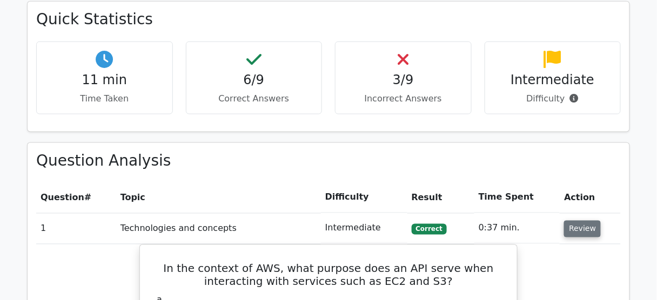
click at [576, 231] on button "Review" at bounding box center [582, 229] width 37 height 17
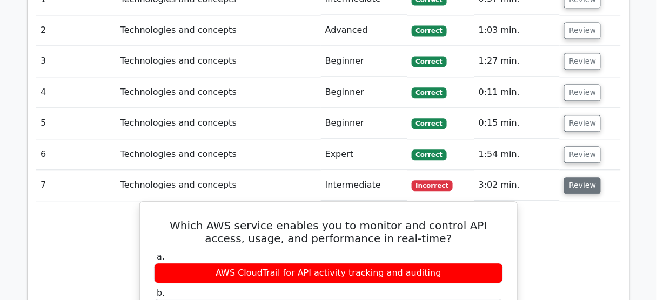
scroll to position [641, 0]
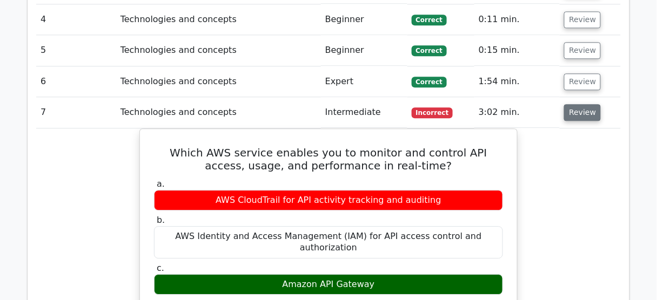
click at [576, 111] on button "Review" at bounding box center [582, 112] width 37 height 17
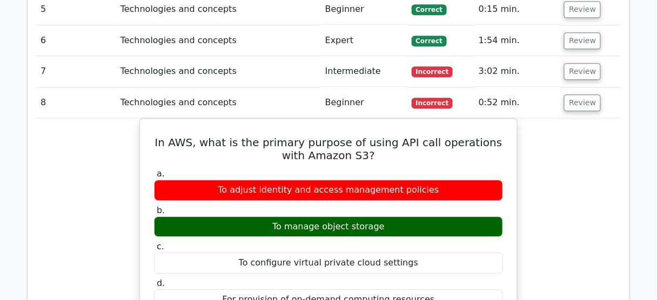
scroll to position [684, 0]
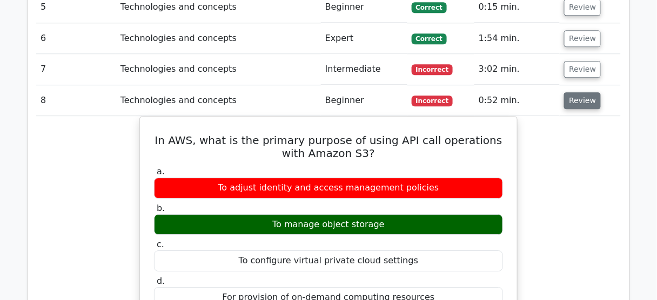
click at [570, 103] on button "Review" at bounding box center [582, 100] width 37 height 17
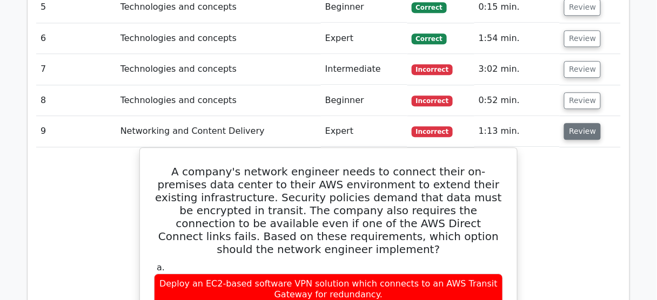
click at [580, 129] on button "Review" at bounding box center [582, 131] width 37 height 17
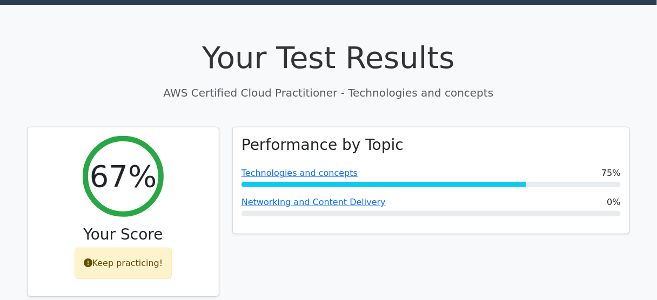
scroll to position [0, 0]
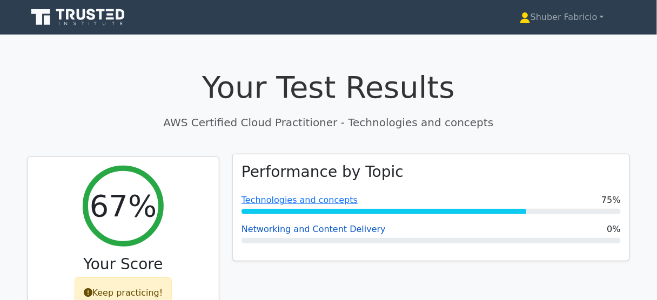
click at [343, 231] on link "Networking and Content Delivery" at bounding box center [313, 229] width 144 height 10
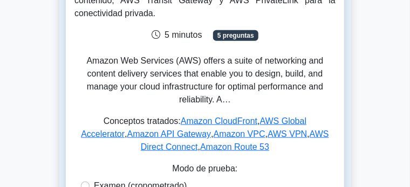
scroll to position [243, 0]
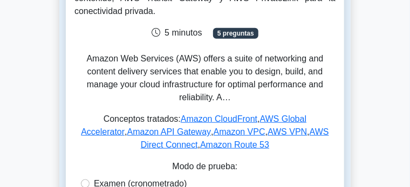
drag, startPoint x: 289, startPoint y: 99, endPoint x: 339, endPoint y: 112, distance: 50.8
click at [0, 0] on font at bounding box center [0, 0] width 0 height 0
drag, startPoint x: 38, startPoint y: 125, endPoint x: 305, endPoint y: 131, distance: 267.3
click at [0, 0] on font at bounding box center [0, 0] width 0 height 0
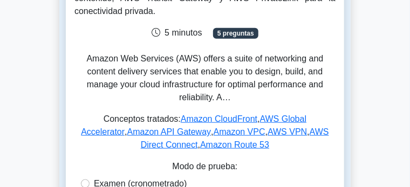
drag, startPoint x: 78, startPoint y: 139, endPoint x: 121, endPoint y: 139, distance: 43.7
click at [0, 0] on font at bounding box center [0, 0] width 0 height 0
drag, startPoint x: 148, startPoint y: 133, endPoint x: 200, endPoint y: 133, distance: 52.4
click at [0, 0] on font at bounding box center [0, 0] width 0 height 0
drag, startPoint x: 217, startPoint y: 133, endPoint x: 269, endPoint y: 135, distance: 51.9
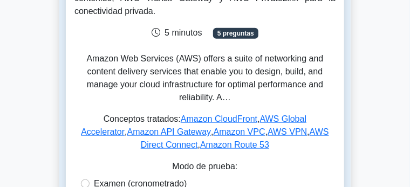
click at [0, 0] on font at bounding box center [0, 0] width 0 height 0
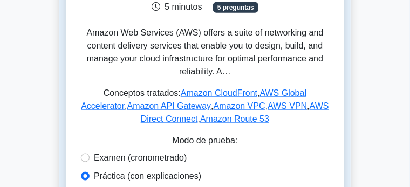
scroll to position [270, 0]
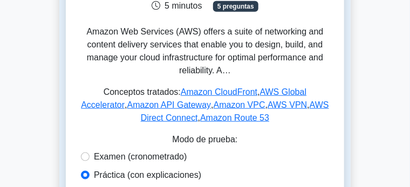
drag, startPoint x: 71, startPoint y: 126, endPoint x: 121, endPoint y: 126, distance: 50.2
click at [0, 0] on font at bounding box center [0, 0] width 0 height 0
drag, startPoint x: 147, startPoint y: 124, endPoint x: 233, endPoint y: 129, distance: 86.0
click at [0, 0] on p at bounding box center [0, 0] width 0 height 0
drag, startPoint x: 255, startPoint y: 139, endPoint x: 287, endPoint y: 138, distance: 31.9
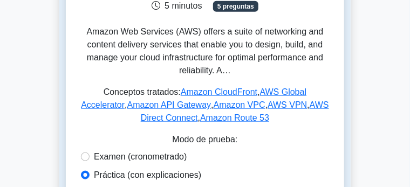
click at [0, 0] on font at bounding box center [0, 0] width 0 height 0
drag, startPoint x: 278, startPoint y: 124, endPoint x: 81, endPoint y: 139, distance: 197.6
click at [0, 0] on font at bounding box center [0, 0] width 0 height 0
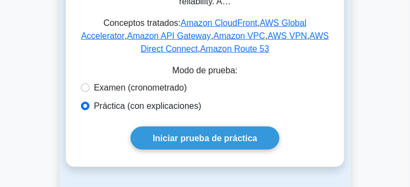
scroll to position [351, 0]
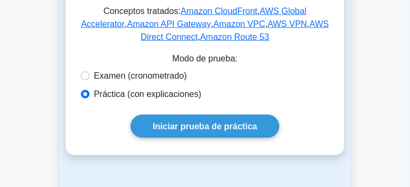
drag, startPoint x: 177, startPoint y: 55, endPoint x: 270, endPoint y: 52, distance: 92.9
click at [0, 0] on font at bounding box center [0, 0] width 0 height 0
drag, startPoint x: 280, startPoint y: 53, endPoint x: 319, endPoint y: 54, distance: 39.4
click at [0, 0] on font at bounding box center [0, 0] width 0 height 0
drag, startPoint x: 321, startPoint y: 56, endPoint x: 220, endPoint y: 71, distance: 102.0
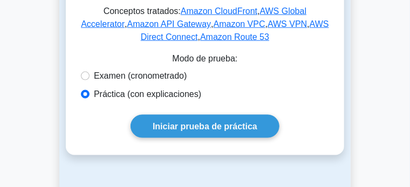
click at [0, 0] on font at bounding box center [0, 0] width 0 height 0
drag, startPoint x: 225, startPoint y: 69, endPoint x: 285, endPoint y: 70, distance: 59.9
click at [0, 0] on font at bounding box center [0, 0] width 0 height 0
drag, startPoint x: 195, startPoint y: 80, endPoint x: 252, endPoint y: 79, distance: 56.7
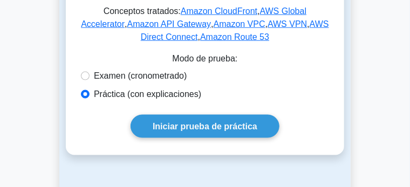
click at [0, 0] on font at bounding box center [0, 0] width 0 height 0
drag, startPoint x: 292, startPoint y: 83, endPoint x: 70, endPoint y: 94, distance: 222.2
click at [0, 0] on font at bounding box center [0, 0] width 0 height 0
drag, startPoint x: 73, startPoint y: 93, endPoint x: 145, endPoint y: 91, distance: 71.3
click at [0, 0] on font at bounding box center [0, 0] width 0 height 0
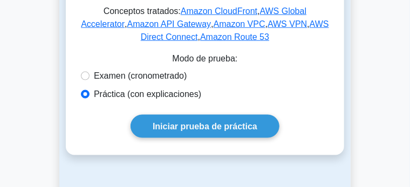
click at [0, 0] on font at bounding box center [0, 0] width 0 height 0
drag, startPoint x: 152, startPoint y: 93, endPoint x: 77, endPoint y: 94, distance: 75.6
click at [0, 0] on font at bounding box center [0, 0] width 0 height 0
drag, startPoint x: 163, startPoint y: 93, endPoint x: 171, endPoint y: 105, distance: 14.1
click at [0, 0] on font at bounding box center [0, 0] width 0 height 0
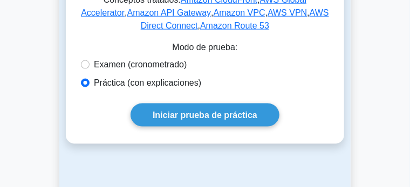
scroll to position [378, 0]
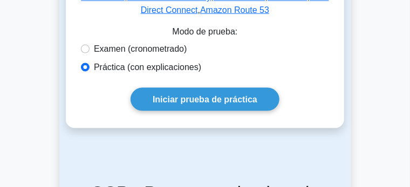
click at [0, 0] on font at bounding box center [0, 0] width 0 height 0
drag, startPoint x: 182, startPoint y: 79, endPoint x: 71, endPoint y: 140, distance: 126.1
click at [0, 0] on font at bounding box center [0, 0] width 0 height 0
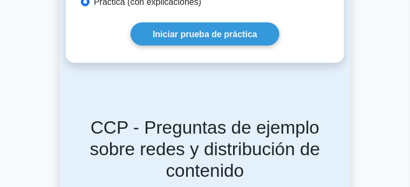
scroll to position [459, 0]
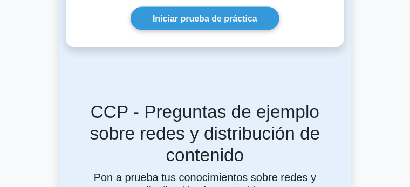
drag, startPoint x: 76, startPoint y: 63, endPoint x: 70, endPoint y: 72, distance: 10.5
click at [0, 0] on font at bounding box center [0, 0] width 0 height 0
drag, startPoint x: 96, startPoint y: 87, endPoint x: 186, endPoint y: 89, distance: 90.7
click at [0, 0] on font at bounding box center [0, 0] width 0 height 0
drag, startPoint x: 89, startPoint y: 77, endPoint x: 226, endPoint y: 77, distance: 137.1
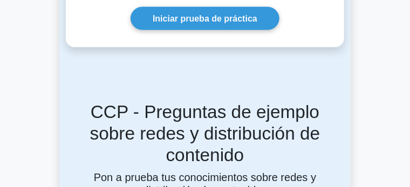
click at [0, 0] on font at bounding box center [0, 0] width 0 height 0
drag, startPoint x: 233, startPoint y: 78, endPoint x: 341, endPoint y: 79, distance: 108.0
click at [0, 0] on font at bounding box center [0, 0] width 0 height 0
drag, startPoint x: 106, startPoint y: 90, endPoint x: 188, endPoint y: 90, distance: 82.1
click at [0, 0] on font at bounding box center [0, 0] width 0 height 0
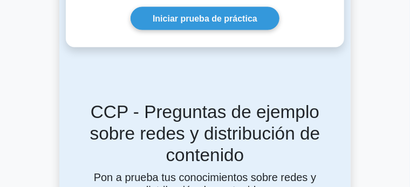
click at [0, 0] on font at bounding box center [0, 0] width 0 height 0
drag, startPoint x: 88, startPoint y: 90, endPoint x: 30, endPoint y: 90, distance: 58.3
drag, startPoint x: 103, startPoint y: 90, endPoint x: 188, endPoint y: 90, distance: 85.8
click at [0, 0] on font at bounding box center [0, 0] width 0 height 0
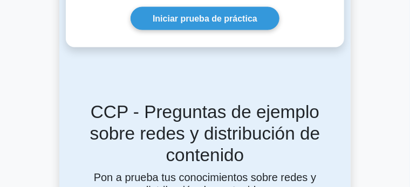
drag, startPoint x: 195, startPoint y: 88, endPoint x: 317, endPoint y: 92, distance: 122.6
click at [0, 0] on font at bounding box center [0, 0] width 0 height 0
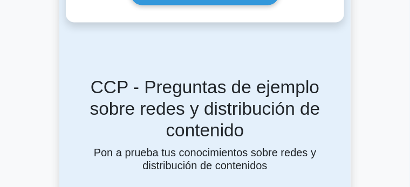
scroll to position [486, 0]
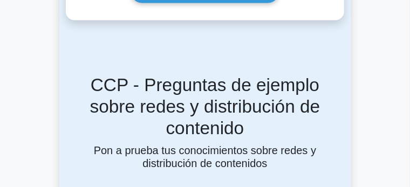
drag, startPoint x: 259, startPoint y: 75, endPoint x: 91, endPoint y: 85, distance: 168.8
click at [0, 0] on font at bounding box center [0, 0] width 0 height 0
drag, startPoint x: 108, startPoint y: 86, endPoint x: 218, endPoint y: 86, distance: 109.6
click at [0, 0] on font at bounding box center [0, 0] width 0 height 0
drag, startPoint x: 225, startPoint y: 87, endPoint x: 338, endPoint y: 86, distance: 113.4
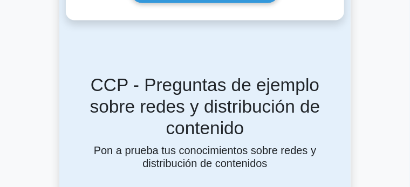
click at [0, 0] on p at bounding box center [0, 0] width 0 height 0
drag, startPoint x: 73, startPoint y: 102, endPoint x: 175, endPoint y: 116, distance: 102.5
click at [0, 0] on font at bounding box center [0, 0] width 0 height 0
drag, startPoint x: 123, startPoint y: 127, endPoint x: 207, endPoint y: 131, distance: 83.8
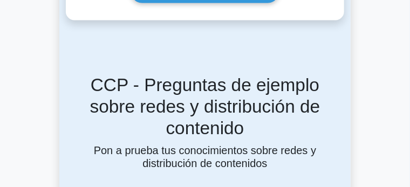
click at [0, 0] on font at bounding box center [0, 0] width 0 height 0
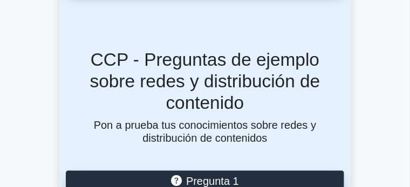
scroll to position [513, 0]
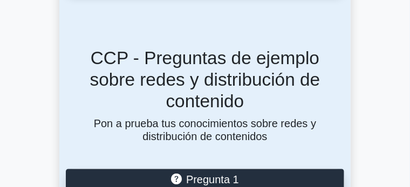
drag, startPoint x: 307, startPoint y: 100, endPoint x: 91, endPoint y: 77, distance: 217.2
click at [0, 0] on font at bounding box center [0, 0] width 0 height 0
copy font "Elastic Load Balancing (ELB): Distribuye el tráfico entrante entre múltiples de…"
drag, startPoint x: 59, startPoint y: 113, endPoint x: 159, endPoint y: 110, distance: 99.9
click at [0, 0] on font at bounding box center [0, 0] width 0 height 0
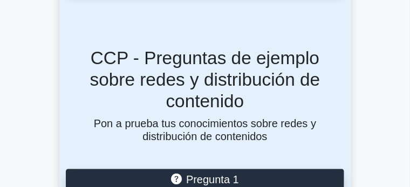
click at [0, 0] on font at bounding box center [0, 0] width 0 height 0
drag, startPoint x: 137, startPoint y: 113, endPoint x: 292, endPoint y: 115, distance: 154.4
click at [0, 0] on font at bounding box center [0, 0] width 0 height 0
copy font "WS PrivateLink para conectividad privada, AWS App Mesh para la malla de servici…"
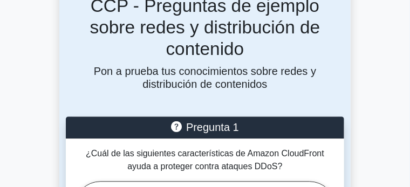
scroll to position [567, 0]
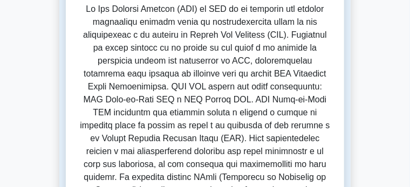
scroll to position [135, 0]
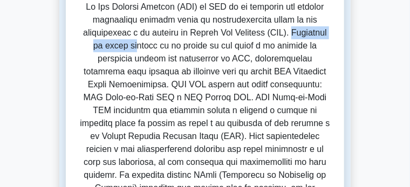
drag, startPoint x: 100, startPoint y: 75, endPoint x: 204, endPoint y: 77, distance: 103.7
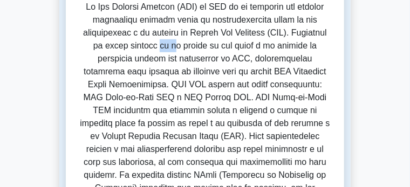
drag, startPoint x: 208, startPoint y: 77, endPoint x: 225, endPoint y: 76, distance: 16.2
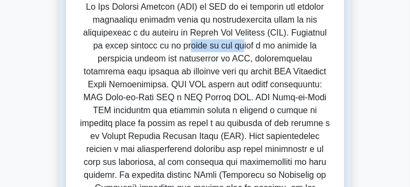
drag, startPoint x: 265, startPoint y: 78, endPoint x: 296, endPoint y: 79, distance: 31.4
drag, startPoint x: 322, startPoint y: 76, endPoint x: 328, endPoint y: 78, distance: 6.2
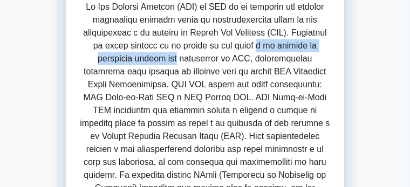
drag, startPoint x: 306, startPoint y: 78, endPoint x: 119, endPoint y: 92, distance: 187.4
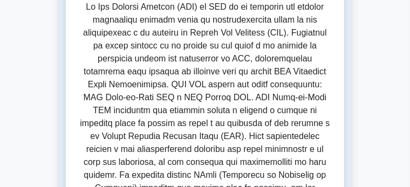
drag, startPoint x: 132, startPoint y: 89, endPoint x: 194, endPoint y: 89, distance: 62.1
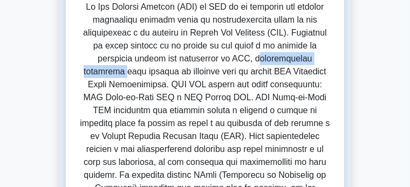
drag, startPoint x: 230, startPoint y: 90, endPoint x: 294, endPoint y: 93, distance: 63.8
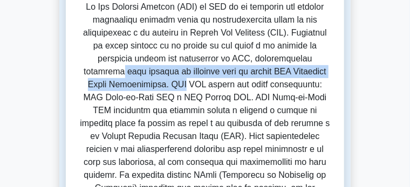
drag, startPoint x: 315, startPoint y: 91, endPoint x: 282, endPoint y: 104, distance: 35.7
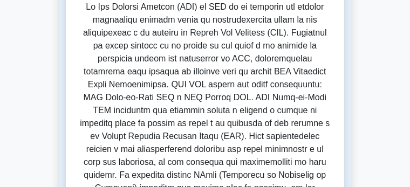
drag, startPoint x: 303, startPoint y: 104, endPoint x: 360, endPoint y: 106, distance: 56.2
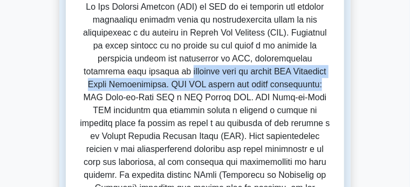
drag, startPoint x: 30, startPoint y: 110, endPoint x: 23, endPoint y: 108, distance: 6.7
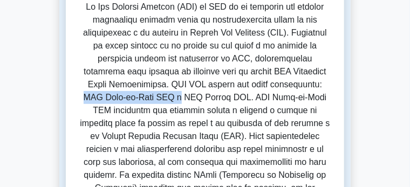
drag, startPoint x: 84, startPoint y: 116, endPoint x: 172, endPoint y: 118, distance: 87.5
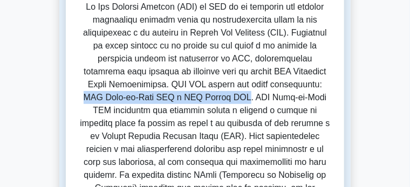
drag, startPoint x: 236, startPoint y: 115, endPoint x: 89, endPoint y: 117, distance: 148.0
copy font "AWS Site-to-Site VPN y AWS Client VPN"
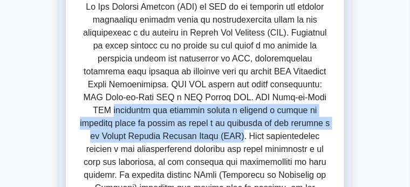
drag, startPoint x: 255, startPoint y: 141, endPoint x: 326, endPoint y: 114, distance: 75.5
copy font "establece una conexión segura y cifrada a través de internet entre el centro de…"
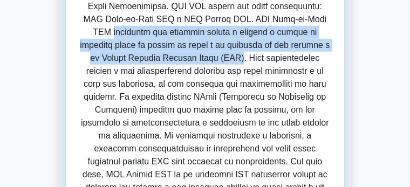
scroll to position [216, 0]
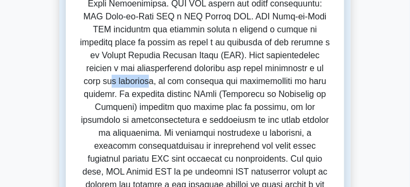
drag, startPoint x: 272, startPoint y: 75, endPoint x: 315, endPoint y: 75, distance: 43.2
click at [313, 76] on font at bounding box center [205, 185] width 252 height 528
drag, startPoint x: 342, startPoint y: 75, endPoint x: 206, endPoint y: 73, distance: 136.1
click at [331, 75] on font at bounding box center [205, 185] width 252 height 528
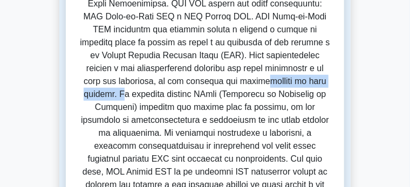
drag, startPoint x: 80, startPoint y: 88, endPoint x: 172, endPoint y: 85, distance: 91.8
click at [172, 85] on font at bounding box center [205, 185] width 252 height 528
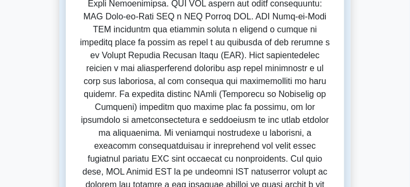
click at [179, 84] on font at bounding box center [205, 185] width 252 height 528
drag, startPoint x: 201, startPoint y: 87, endPoint x: 242, endPoint y: 89, distance: 40.6
click at [240, 87] on font at bounding box center [205, 185] width 252 height 528
click at [249, 86] on font at bounding box center [205, 185] width 252 height 528
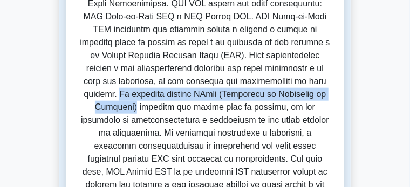
drag, startPoint x: 167, startPoint y: 87, endPoint x: 72, endPoint y: 102, distance: 96.8
click at [79, 102] on font at bounding box center [205, 185] width 252 height 528
copy font "El servicio utiliza IPsec (Protocolo de Seguridad de Internet)"
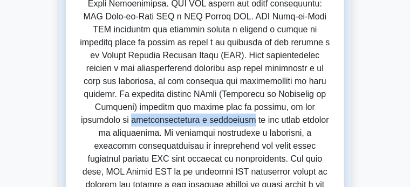
drag, startPoint x: 280, startPoint y: 101, endPoint x: 78, endPoint y: 110, distance: 201.6
click at [79, 110] on font at bounding box center [205, 185] width 252 height 528
copy font "confidencialidad e integridad"
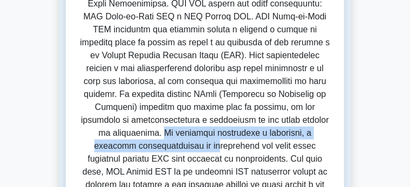
drag, startPoint x: 218, startPoint y: 112, endPoint x: 166, endPoint y: 124, distance: 53.2
click at [163, 125] on font at bounding box center [205, 185] width 252 height 528
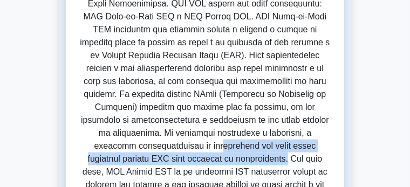
drag, startPoint x: 167, startPoint y: 124, endPoint x: 137, endPoint y: 138, distance: 33.6
click at [137, 138] on font at bounding box center [205, 185] width 252 height 528
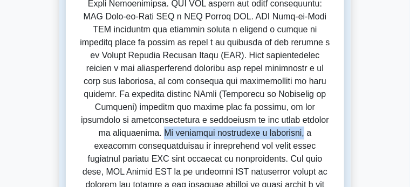
drag, startPoint x: 219, startPoint y: 111, endPoint x: 355, endPoint y: 112, distance: 136.1
click at [331, 112] on font at bounding box center [205, 185] width 252 height 528
copy font "Es altamente disponible y escalable,"
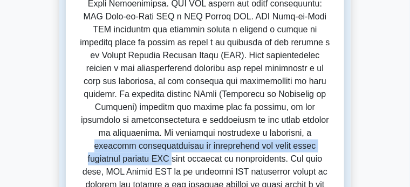
drag, startPoint x: 38, startPoint y: 125, endPoint x: 348, endPoint y: 123, distance: 309.9
copy font "gestiona automáticamente la conmutación por error entre múltiples túneles VPN"
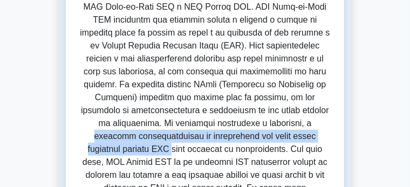
scroll to position [243, 0]
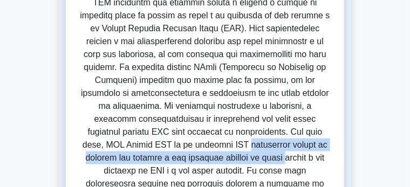
drag, startPoint x: 38, startPoint y: 124, endPoint x: 326, endPoint y: 129, distance: 287.3
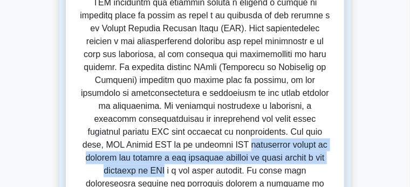
click at [103, 137] on font at bounding box center [205, 158] width 252 height 528
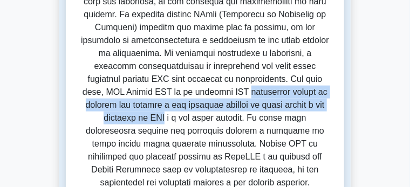
scroll to position [297, 0]
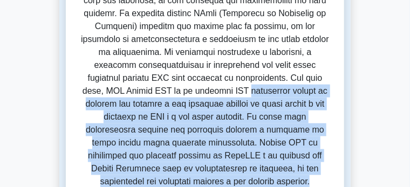
click at [79, 137] on font at bounding box center [205, 104] width 252 height 528
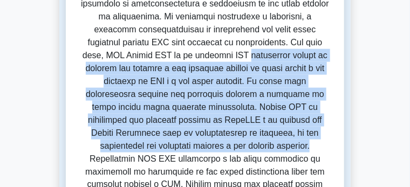
scroll to position [324, 0]
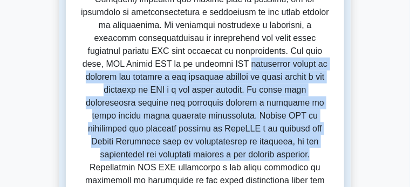
copy font "gestionado basado en cliente que permite a los usuarios acceder de forma segura…"
click at [310, 69] on font at bounding box center [205, 77] width 252 height 528
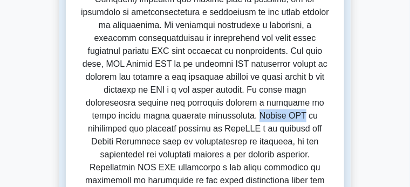
drag, startPoint x: 285, startPoint y: 70, endPoint x: 323, endPoint y: 69, distance: 38.9
click at [323, 69] on font at bounding box center [205, 77] width 252 height 528
copy font "Client VPN"
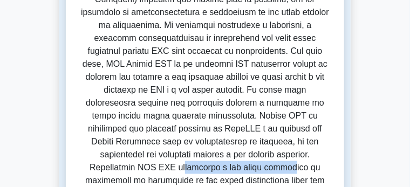
drag, startPoint x: 190, startPoint y: 109, endPoint x: 278, endPoint y: 109, distance: 87.5
click at [278, 109] on font at bounding box center [205, 77] width 252 height 528
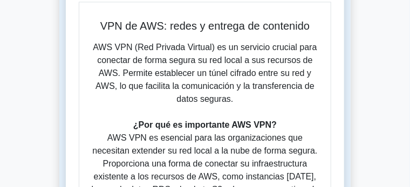
scroll to position [702, 0]
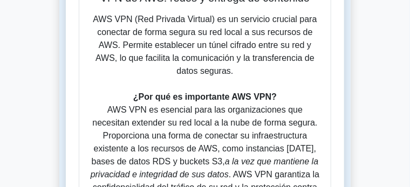
click at [344, 129] on div "VPN de AWS 5 minutos 5 preguntas VPN de AWS: redes y entrega de contenido AWS V…" at bounding box center [205, 140] width 279 height 1576
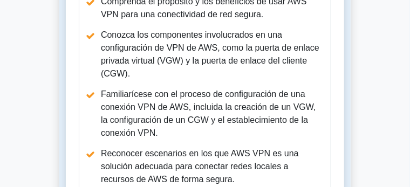
scroll to position [1215, 0]
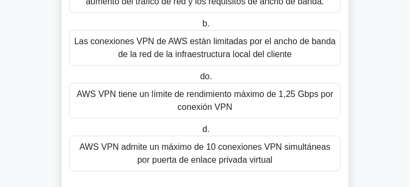
scroll to position [162, 0]
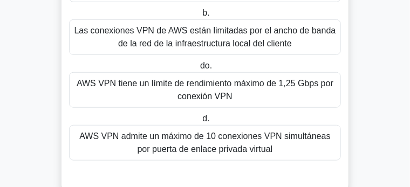
click at [232, 92] on font "AWS VPN tiene un límite de rendimiento máximo de 1,25 Gbps por conexión VPN" at bounding box center [205, 90] width 257 height 22
click at [198, 70] on input "do. AWS VPN tiene un límite de rendimiento máximo de 1,25 Gbps por conexión VPN" at bounding box center [198, 66] width 0 height 7
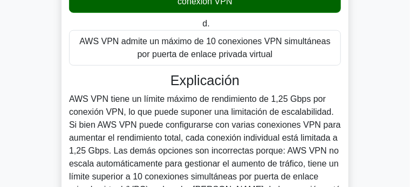
scroll to position [270, 0]
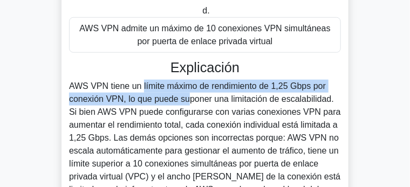
drag, startPoint x: 346, startPoint y: 90, endPoint x: 35, endPoint y: 94, distance: 311.6
click at [69, 94] on font "AWS VPN tiene un límite máximo de rendimiento de 1,25 Gbps por conexión VPN, lo…" at bounding box center [205, 145] width 272 height 126
copy font "AWS VPN tiene un límite máximo de rendimiento de 1,25 Gbps por conexión VPN"
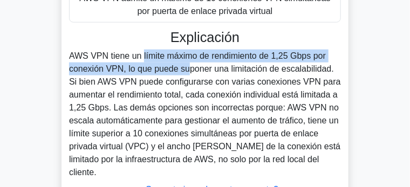
scroll to position [391, 0]
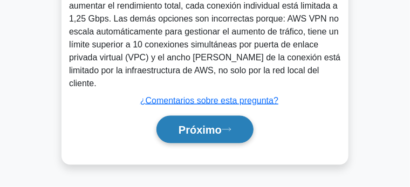
click at [212, 125] on font "Próximo" at bounding box center [200, 131] width 43 height 12
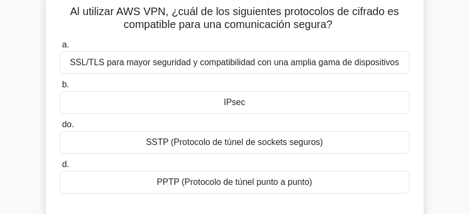
scroll to position [89, 0]
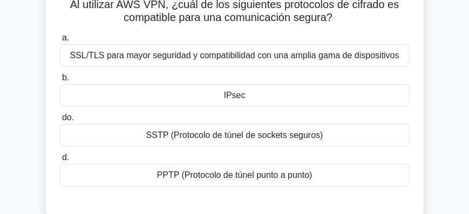
click at [243, 98] on font "IPsec" at bounding box center [235, 95] width 22 height 9
click at [60, 82] on input "b. IPsec" at bounding box center [60, 78] width 0 height 7
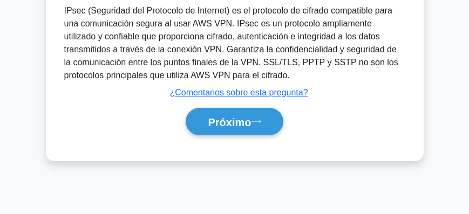
scroll to position [335, 0]
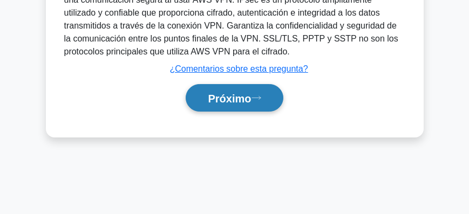
click at [232, 101] on font "Próximo" at bounding box center [229, 99] width 43 height 12
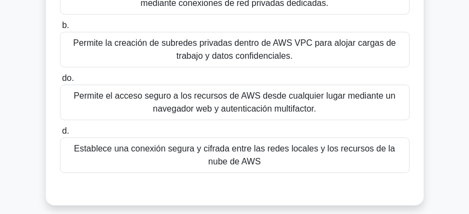
scroll to position [181, 0]
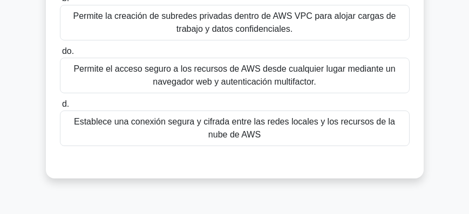
click at [276, 134] on font "Establece una conexión segura y cifrada entre las redes locales y los recursos …" at bounding box center [235, 129] width 340 height 26
click at [60, 108] on input "d. Establece una conexión segura y cifrada entre las redes locales y los recurs…" at bounding box center [60, 104] width 0 height 7
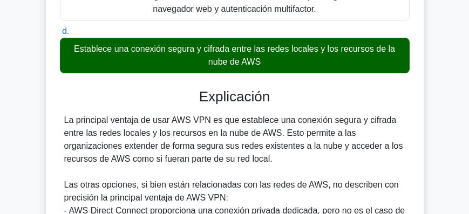
scroll to position [273, 0]
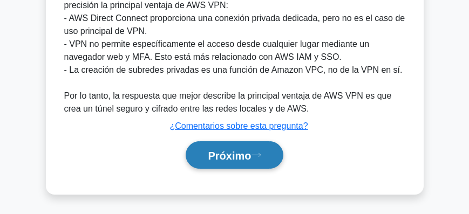
click at [234, 150] on font "Próximo" at bounding box center [229, 156] width 43 height 12
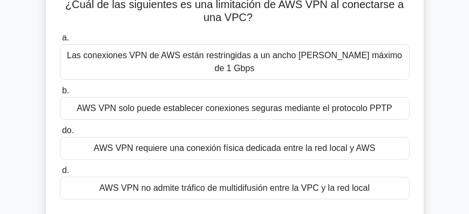
scroll to position [86, 0]
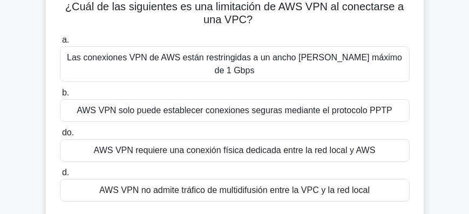
click at [247, 186] on font "AWS VPN no admite tráfico de multidifusión entre la VPC y la red local" at bounding box center [234, 190] width 271 height 9
click at [60, 177] on input "d. AWS VPN no admite tráfico de multidifusión entre la VPC y la red local" at bounding box center [60, 173] width 0 height 7
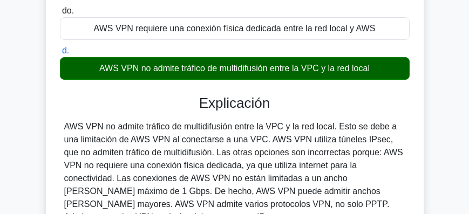
scroll to position [210, 0]
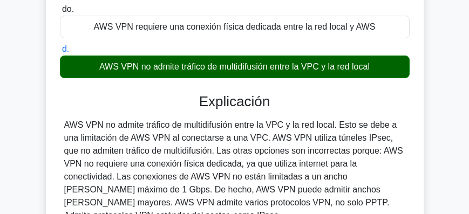
click at [65, 120] on font "AWS VPN no admite tráfico de multidifusión entre la VPC y la red local. Esto se…" at bounding box center [233, 170] width 339 height 100
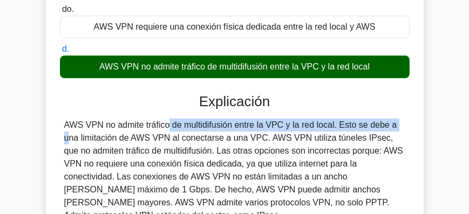
drag, startPoint x: 111, startPoint y: 113, endPoint x: 334, endPoint y: 113, distance: 222.4
click at [334, 120] on font "AWS VPN no admite tráfico de multidifusión entre la VPC y la red local. Esto se…" at bounding box center [233, 170] width 339 height 100
copy font "no admite tráfico de multidifusión entre la VPC y la red local."
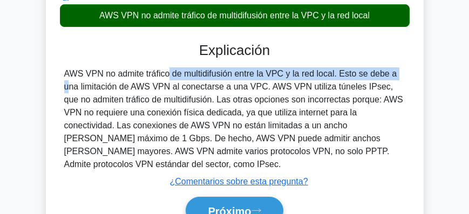
scroll to position [272, 0]
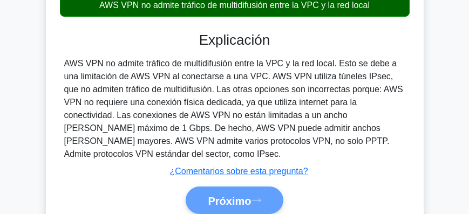
click at [246, 187] on div "Próximo" at bounding box center [235, 201] width 354 height 28
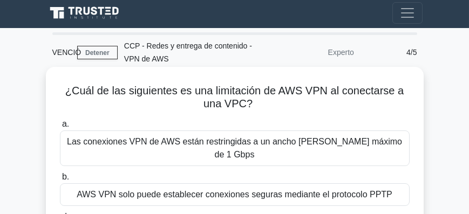
scroll to position [0, 0]
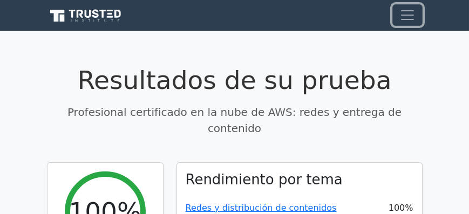
click at [411, 15] on span "Cambiar navegación" at bounding box center [408, 15] width 16 height 16
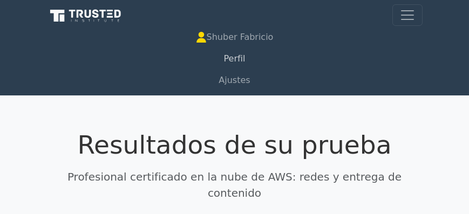
click at [238, 62] on font "Perfil" at bounding box center [235, 58] width 22 height 10
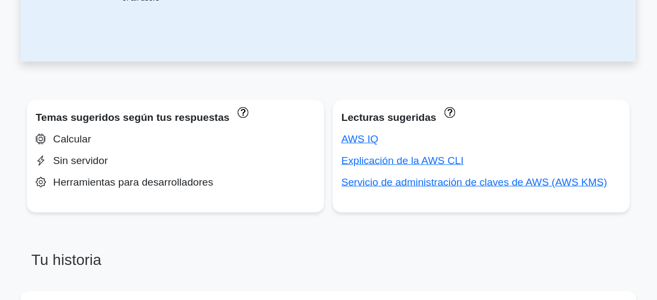
scroll to position [346, 0]
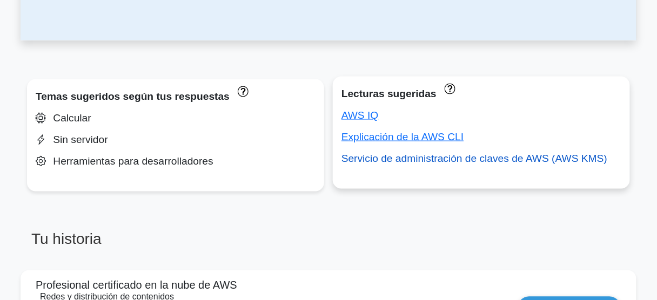
click at [441, 159] on font "Servicio de administración de claves de AWS (AWS KMS)" at bounding box center [474, 158] width 266 height 11
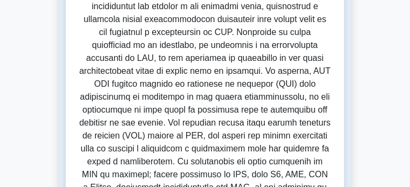
scroll to position [167, 0]
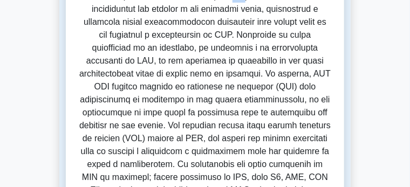
drag, startPoint x: 180, startPoint y: 53, endPoint x: 198, endPoint y: 52, distance: 17.9
drag, startPoint x: 99, startPoint y: 65, endPoint x: 114, endPoint y: 65, distance: 15.7
drag, startPoint x: 137, startPoint y: 67, endPoint x: 187, endPoint y: 73, distance: 50.0
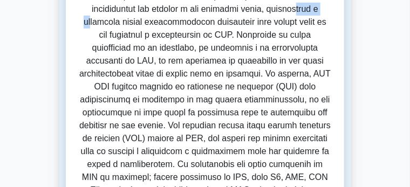
drag, startPoint x: 208, startPoint y: 70, endPoint x: 218, endPoint y: 70, distance: 10.3
drag, startPoint x: 260, startPoint y: 68, endPoint x: 265, endPoint y: 69, distance: 5.4
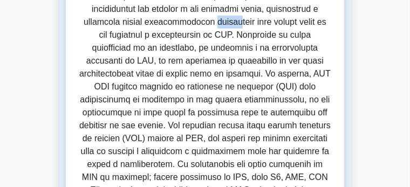
drag, startPoint x: 280, startPoint y: 69, endPoint x: 297, endPoint y: 70, distance: 17.9
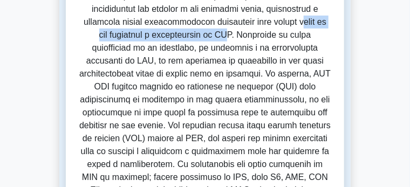
drag, startPoint x: 70, startPoint y: 78, endPoint x: 210, endPoint y: 84, distance: 140.5
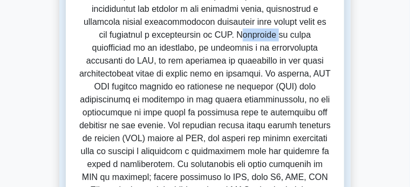
drag, startPoint x: 221, startPoint y: 82, endPoint x: 268, endPoint y: 83, distance: 46.5
drag, startPoint x: 312, startPoint y: 79, endPoint x: 341, endPoint y: 79, distance: 28.6
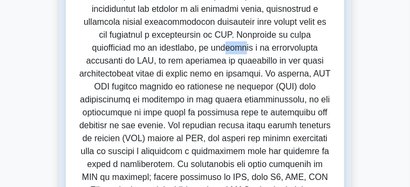
drag, startPoint x: 110, startPoint y: 91, endPoint x: 117, endPoint y: 91, distance: 7.0
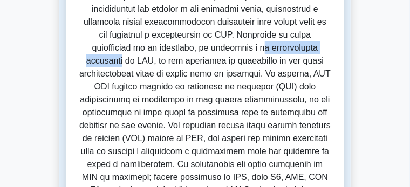
drag, startPoint x: 140, startPoint y: 93, endPoint x: 236, endPoint y: 97, distance: 96.2
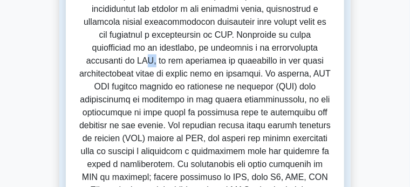
drag, startPoint x: 263, startPoint y: 97, endPoint x: 271, endPoint y: 96, distance: 7.6
drag, startPoint x: 293, startPoint y: 95, endPoint x: 92, endPoint y: 97, distance: 200.9
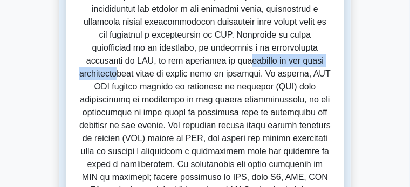
drag, startPoint x: 74, startPoint y: 101, endPoint x: 172, endPoint y: 106, distance: 97.9
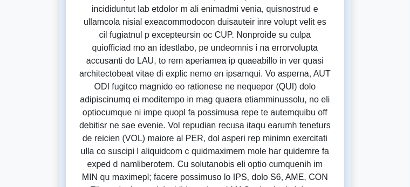
drag, startPoint x: 185, startPoint y: 105, endPoint x: 210, endPoint y: 105, distance: 24.8
drag, startPoint x: 228, startPoint y: 105, endPoint x: 252, endPoint y: 106, distance: 23.8
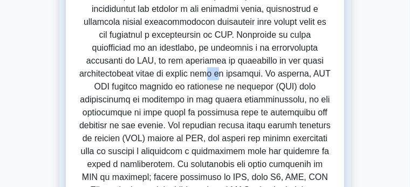
drag, startPoint x: 268, startPoint y: 106, endPoint x: 292, endPoint y: 106, distance: 23.8
drag, startPoint x: 320, startPoint y: 107, endPoint x: 338, endPoint y: 109, distance: 18.4
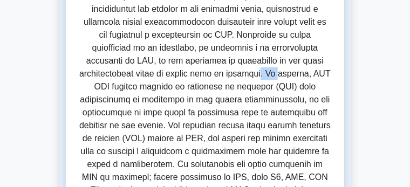
copy font "KMS"
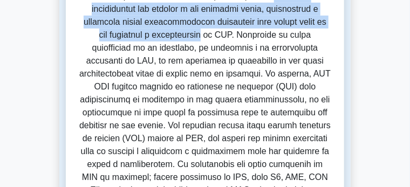
drag, startPoint x: 174, startPoint y: 79, endPoint x: 226, endPoint y: 54, distance: 57.7
copy font "servicio administrado que permite a los usuarios crear, administrar y controlar…"
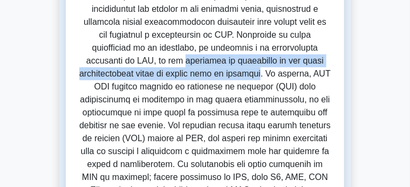
drag, startPoint x: 302, startPoint y: 92, endPoint x: 314, endPoint y: 103, distance: 16.4
copy font "garantiza la protección de los datos confidenciales tanto en reposo como en trá…"
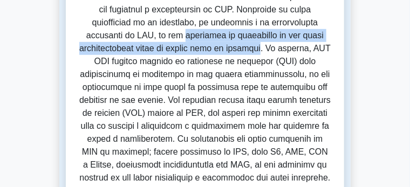
scroll to position [194, 0]
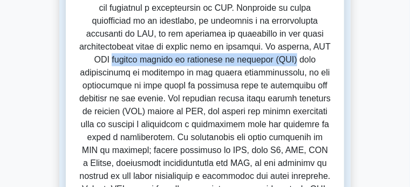
drag, startPoint x: 263, startPoint y: 92, endPoint x: 79, endPoint y: 93, distance: 184.1
copy font "utiliza módulos de seguridad de hardware (HSM)"
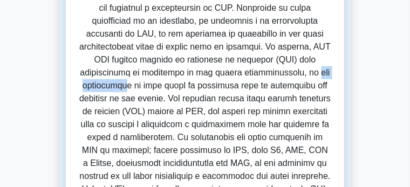
drag, startPoint x: 195, startPoint y: 104, endPoint x: 254, endPoint y: 109, distance: 58.6
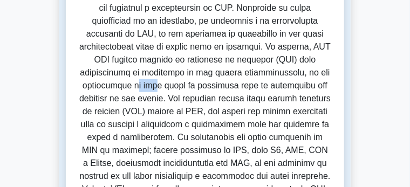
drag, startPoint x: 268, startPoint y: 109, endPoint x: 301, endPoint y: 109, distance: 33.5
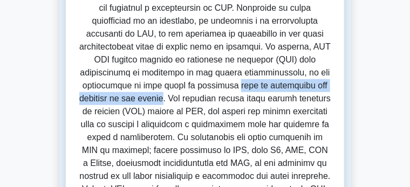
drag, startPoint x: 39, startPoint y: 117, endPoint x: 204, endPoint y: 118, distance: 165.2
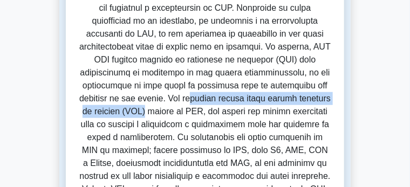
drag, startPoint x: 278, startPoint y: 119, endPoint x: 102, endPoint y: 130, distance: 176.4
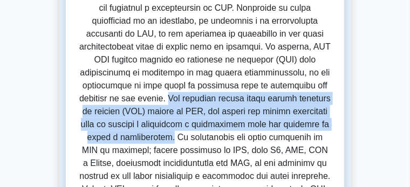
drag, startPoint x: 287, startPoint y: 144, endPoint x: 208, endPoint y: 118, distance: 82.6
copy font "Los usuarios pueden crear claves maestras de cliente (CMK) dentro de KMS, que p…"
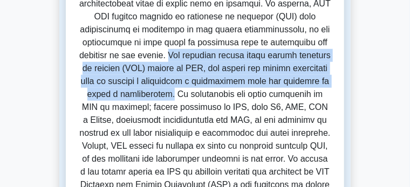
scroll to position [248, 0]
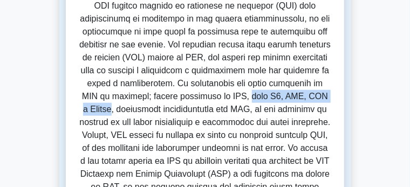
drag, startPoint x: 274, startPoint y: 102, endPoint x: 68, endPoint y: 112, distance: 206.5
click at [79, 112] on font at bounding box center [205, 167] width 253 height 515
copy font "como S3, EBS, RDS y Lambda"
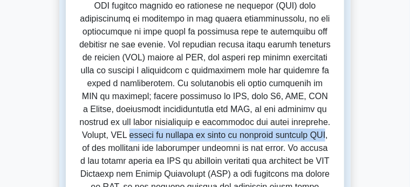
drag, startPoint x: 273, startPoint y: 127, endPoint x: 157, endPoint y: 137, distance: 117.1
click at [157, 137] on font at bounding box center [205, 167] width 253 height 515
copy font "admite el cifrado de datos en tránsito mediante TLS"
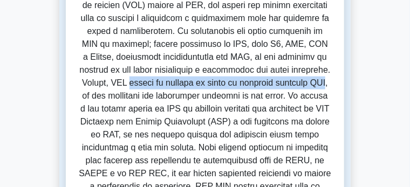
scroll to position [302, 0]
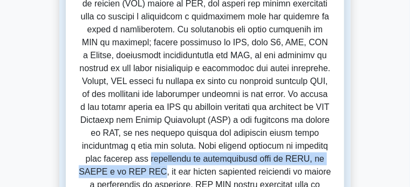
drag, startPoint x: 157, startPoint y: 137, endPoint x: 53, endPoint y: 152, distance: 105.3
click at [79, 153] on font at bounding box center [205, 113] width 253 height 515
copy font "estándares de cumplimiento como el RGPD, la HIPAA y el PCI DSS"
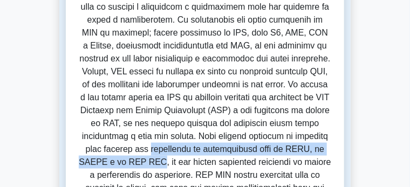
scroll to position [329, 0]
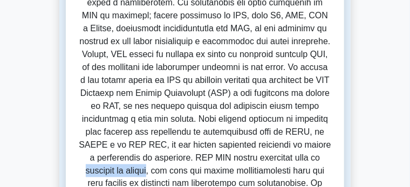
drag, startPoint x: 204, startPoint y: 139, endPoint x: 136, endPoint y: 138, distance: 68.0
click at [136, 138] on font at bounding box center [205, 86] width 253 height 515
copy font "rotación de claves"
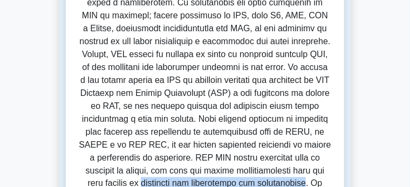
drag, startPoint x: 273, startPoint y: 152, endPoint x: 115, endPoint y: 152, distance: 157.7
click at [115, 152] on font at bounding box center [205, 86] width 253 height 515
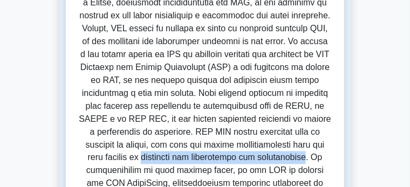
scroll to position [356, 0]
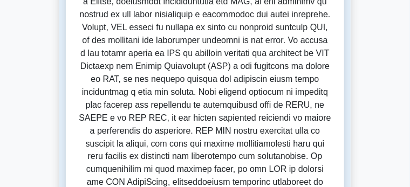
click at [255, 137] on font at bounding box center [205, 59] width 253 height 515
drag, startPoint x: 255, startPoint y: 136, endPoint x: 199, endPoint y: 134, distance: 56.2
click at [199, 134] on font at bounding box center [205, 59] width 253 height 515
copy font "AWS CloudTrail"
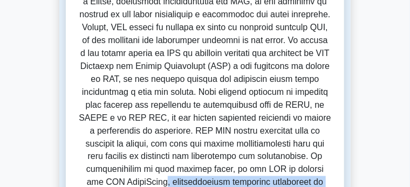
click at [272, 151] on font at bounding box center [205, 59] width 253 height 515
drag, startPoint x: 272, startPoint y: 151, endPoint x: 200, endPoint y: 140, distance: 73.2
click at [200, 140] on font at bounding box center [205, 59] width 253 height 515
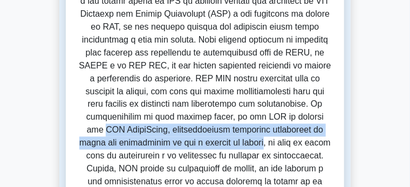
scroll to position [437, 0]
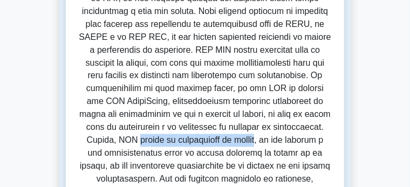
drag, startPoint x: 315, startPoint y: 83, endPoint x: 122, endPoint y: 99, distance: 193.9
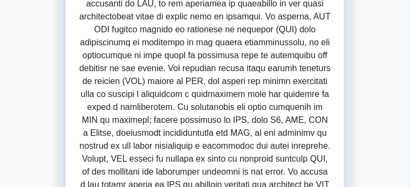
scroll to position [221, 0]
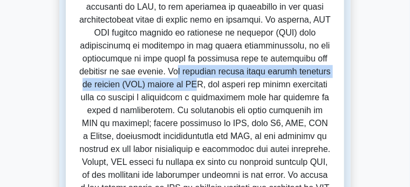
drag, startPoint x: 222, startPoint y: 89, endPoint x: 158, endPoint y: 105, distance: 66.1
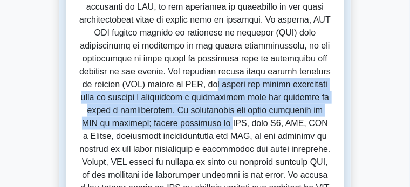
drag, startPoint x: 177, startPoint y: 105, endPoint x: 253, endPoint y: 128, distance: 78.9
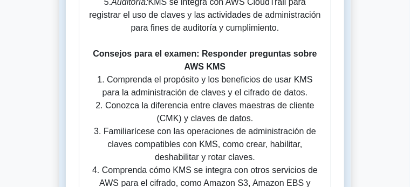
scroll to position [1220, 0]
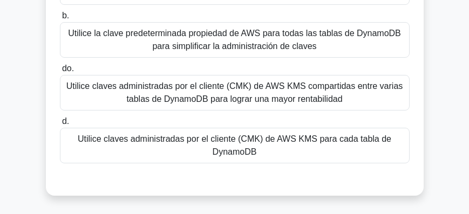
scroll to position [204, 0]
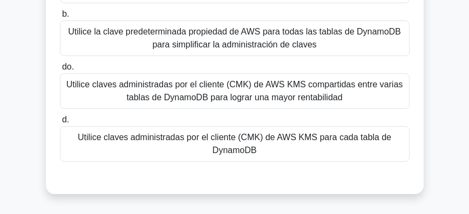
click at [312, 151] on font "Utilice claves administradas por el cliente (CMK) de AWS KMS para cada tabla de…" at bounding box center [235, 144] width 340 height 26
click at [60, 124] on input "d. Utilice claves administradas por el cliente (CMK) de AWS KMS para cada tabla…" at bounding box center [60, 120] width 0 height 7
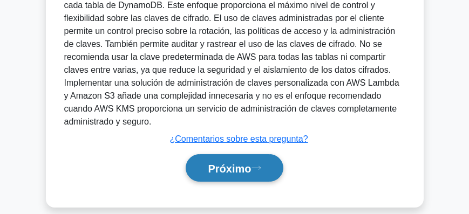
click at [241, 163] on font "Próximo" at bounding box center [229, 169] width 43 height 12
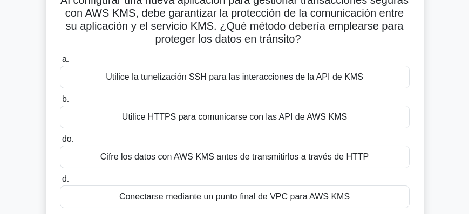
scroll to position [117, 0]
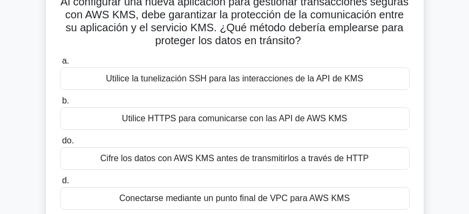
click at [268, 120] on font "Utilice HTTPS para comunicarse con las API de AWS KMS" at bounding box center [234, 118] width 225 height 9
click at [60, 105] on input "b. Utilice HTTPS para comunicarse con las API de AWS KMS" at bounding box center [60, 101] width 0 height 7
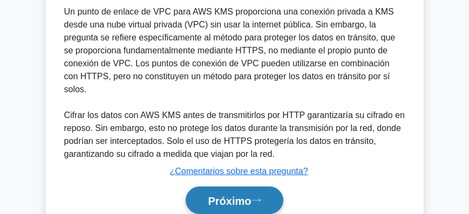
scroll to position [576, 0]
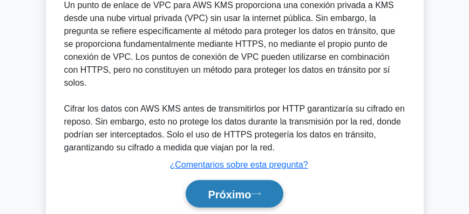
click at [251, 187] on font "Próximo" at bounding box center [229, 195] width 43 height 12
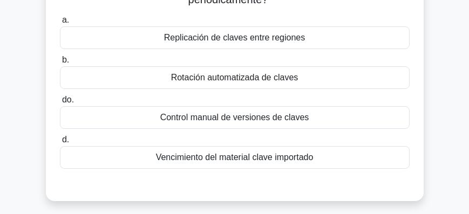
scroll to position [148, 0]
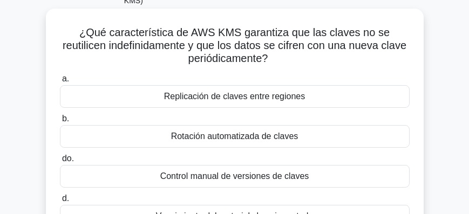
click at [259, 137] on font "Rotación automatizada de claves" at bounding box center [234, 136] width 127 height 9
click at [60, 123] on input "b. Rotación automatizada de claves" at bounding box center [60, 119] width 0 height 7
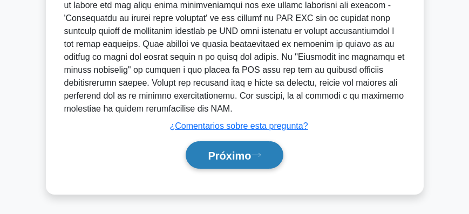
click at [259, 159] on button "Próximo" at bounding box center [234, 155] width 97 height 28
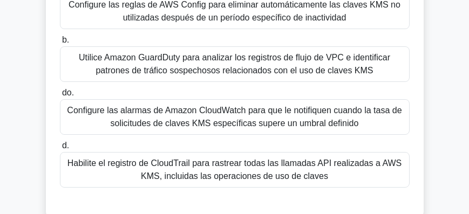
scroll to position [192, 0]
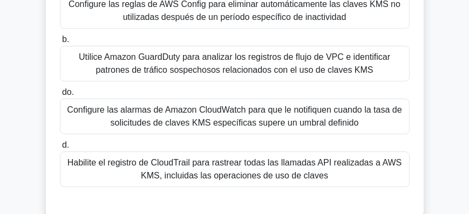
click at [266, 168] on font "Habilite el registro de CloudTrail para rastrear todas las llamadas API realiza…" at bounding box center [235, 170] width 340 height 26
click at [60, 149] on input "d. Habilite el registro de CloudTrail para rastrear todas las llamadas API real…" at bounding box center [60, 145] width 0 height 7
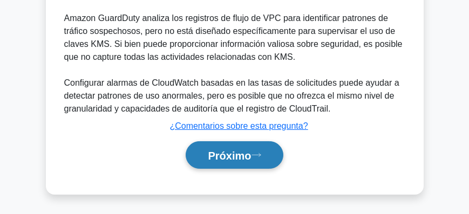
click at [248, 160] on font "Próximo" at bounding box center [229, 156] width 43 height 12
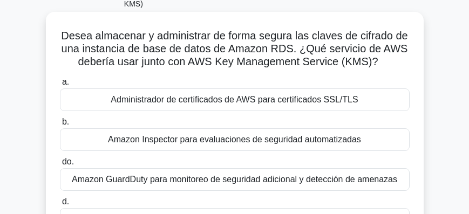
scroll to position [117, 0]
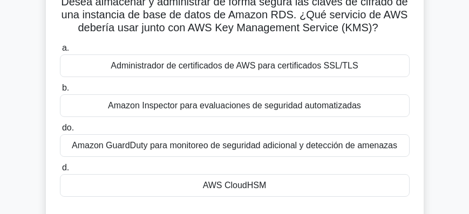
click at [286, 186] on div "AWS CloudHSM" at bounding box center [235, 185] width 350 height 23
click at [60, 172] on input "d. AWS CloudHSM" at bounding box center [60, 168] width 0 height 7
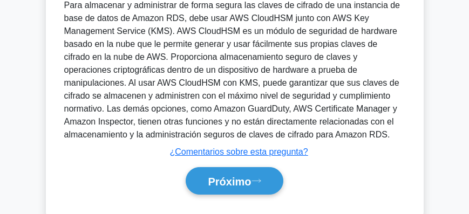
scroll to position [364, 0]
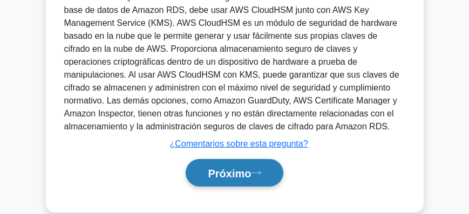
click at [245, 172] on font "Próximo" at bounding box center [229, 174] width 43 height 12
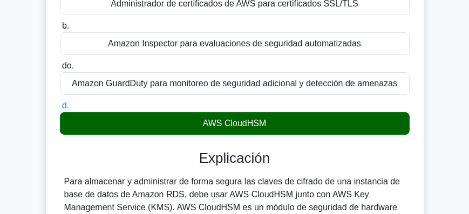
scroll to position [179, 0]
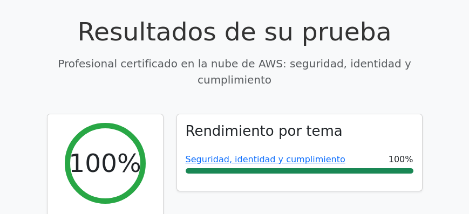
scroll to position [31, 0]
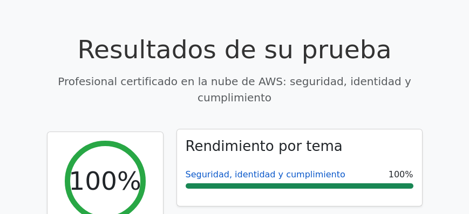
click at [298, 170] on font "Seguridad, identidad y cumplimiento" at bounding box center [266, 175] width 160 height 10
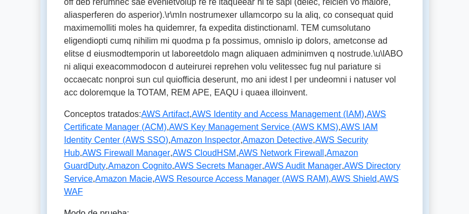
scroll to position [648, 0]
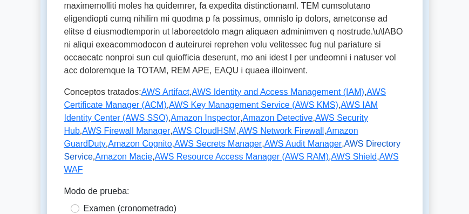
click at [282, 139] on font "AWS Directory Service" at bounding box center [232, 150] width 336 height 22
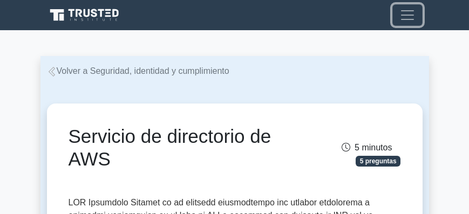
click at [410, 12] on span "Cambiar navegación" at bounding box center [408, 15] width 16 height 16
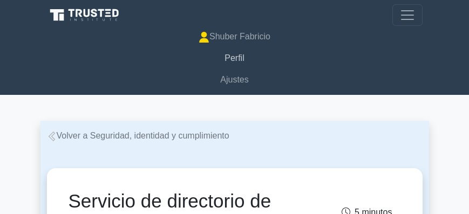
click at [240, 59] on font "Perfil" at bounding box center [234, 57] width 19 height 9
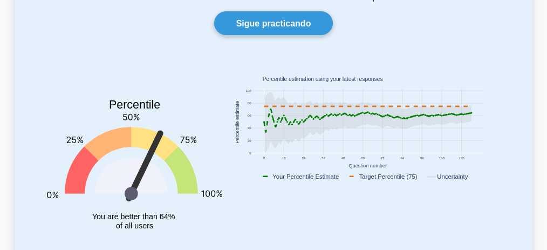
scroll to position [108, 0]
